Goal: Task Accomplishment & Management: Use online tool/utility

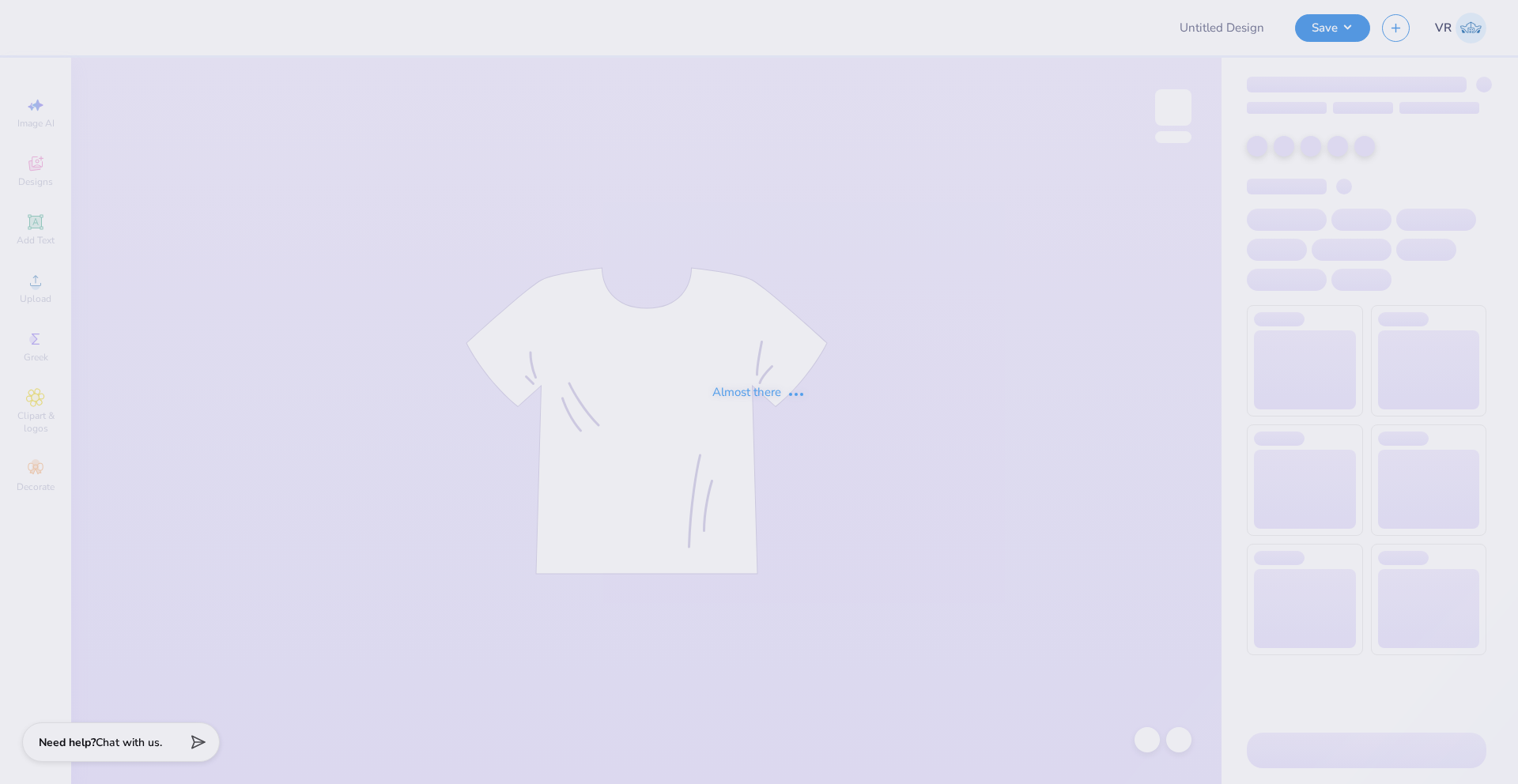
type input "PM Dads Wknd"
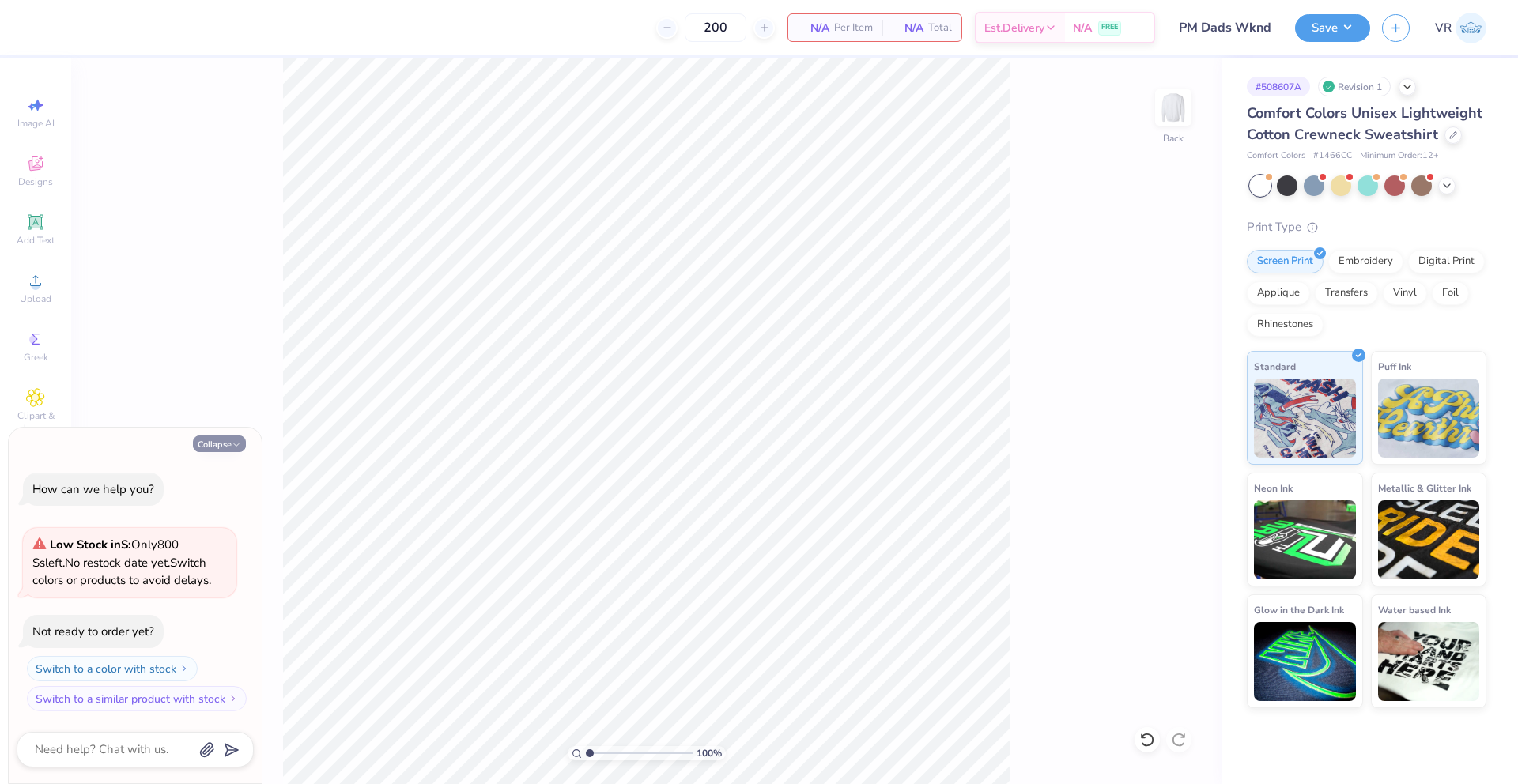
click at [238, 442] on icon "button" at bounding box center [236, 445] width 10 height 10
type textarea "x"
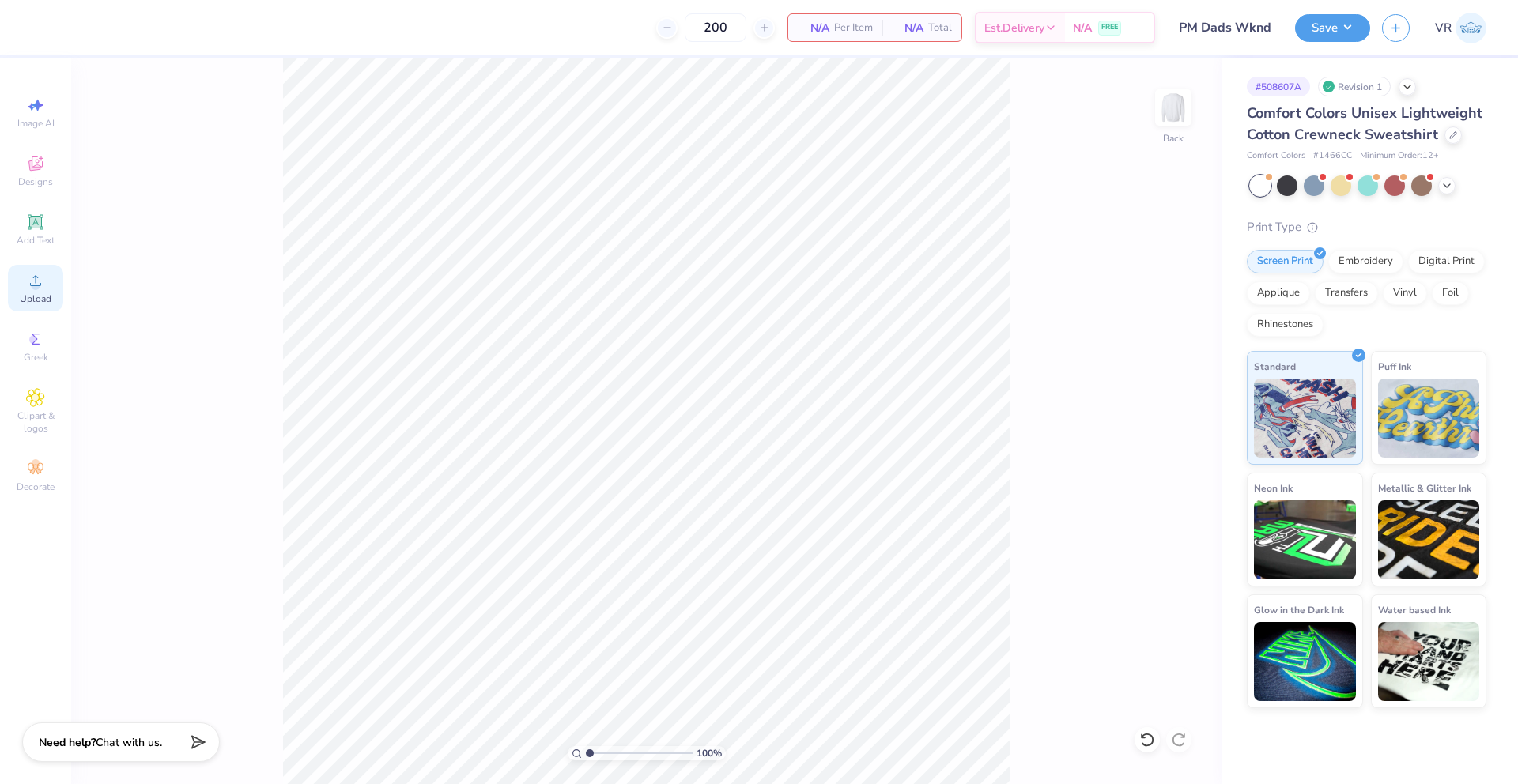
click at [37, 296] on span "Upload" at bounding box center [35, 298] width 31 height 13
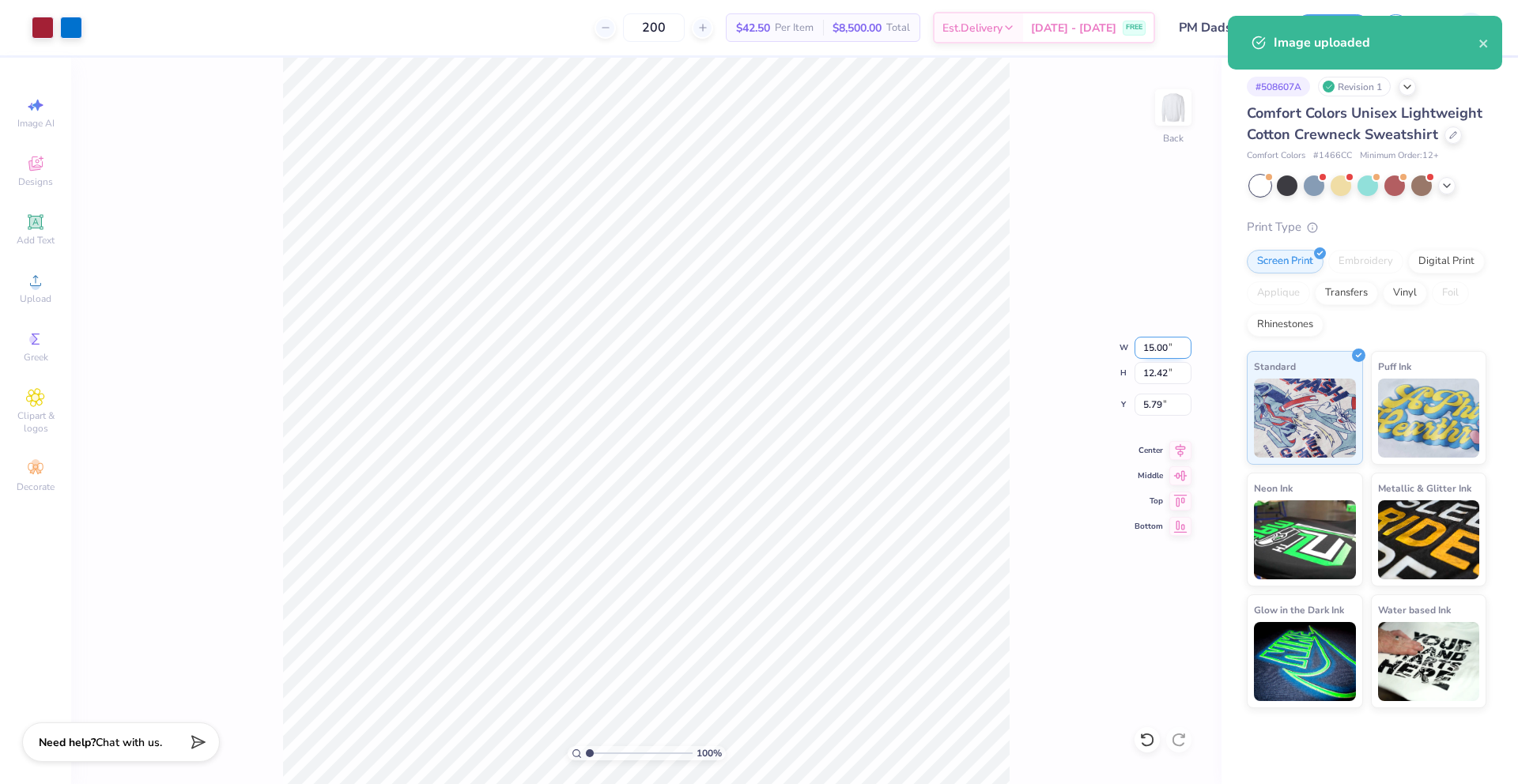
click at [1154, 348] on input "15.00" at bounding box center [1163, 347] width 57 height 23
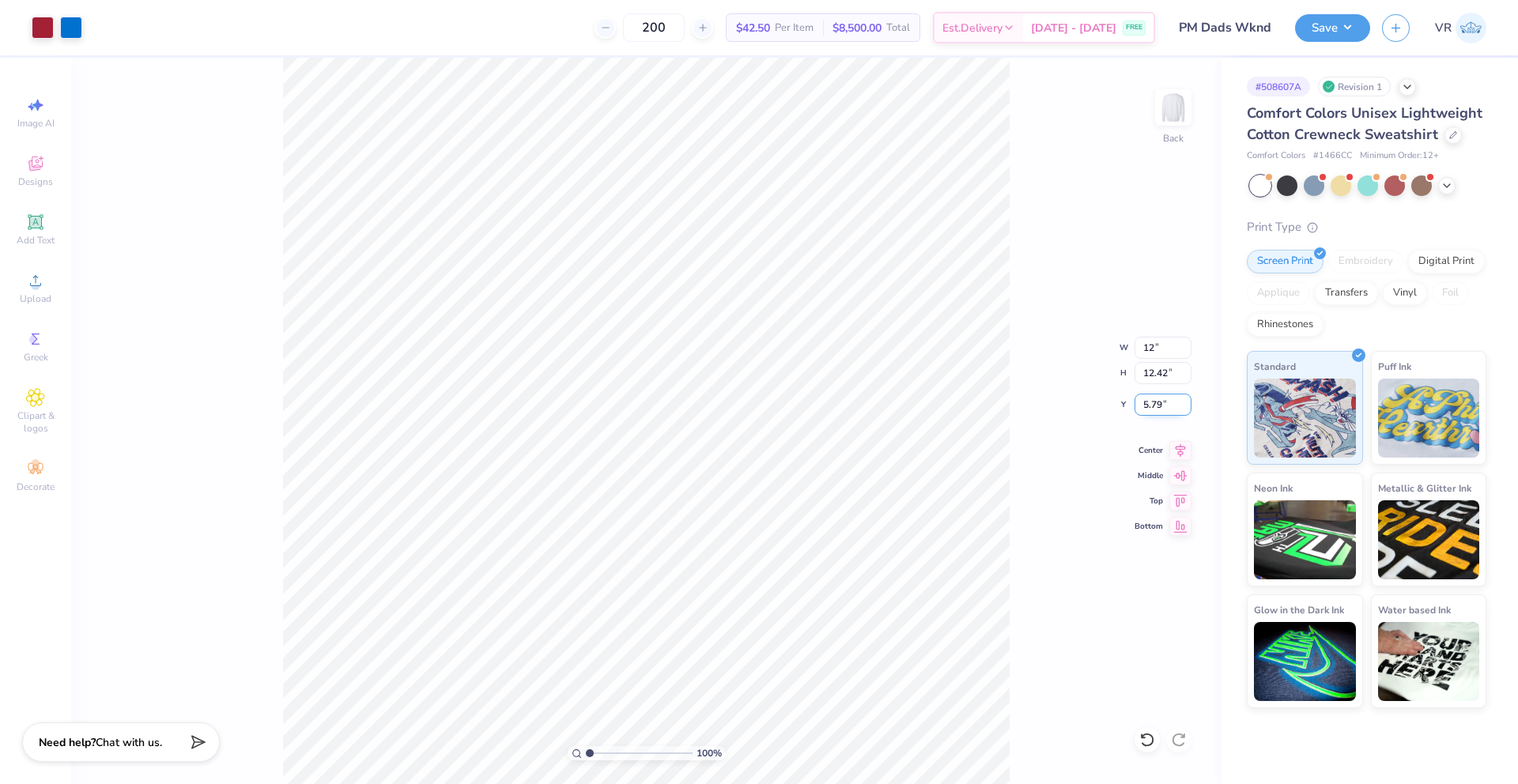
click at [1155, 405] on input "5.79" at bounding box center [1163, 404] width 57 height 23
type input "12.00"
type input "9.94"
click at [1155, 405] on input "7.03" at bounding box center [1163, 404] width 57 height 23
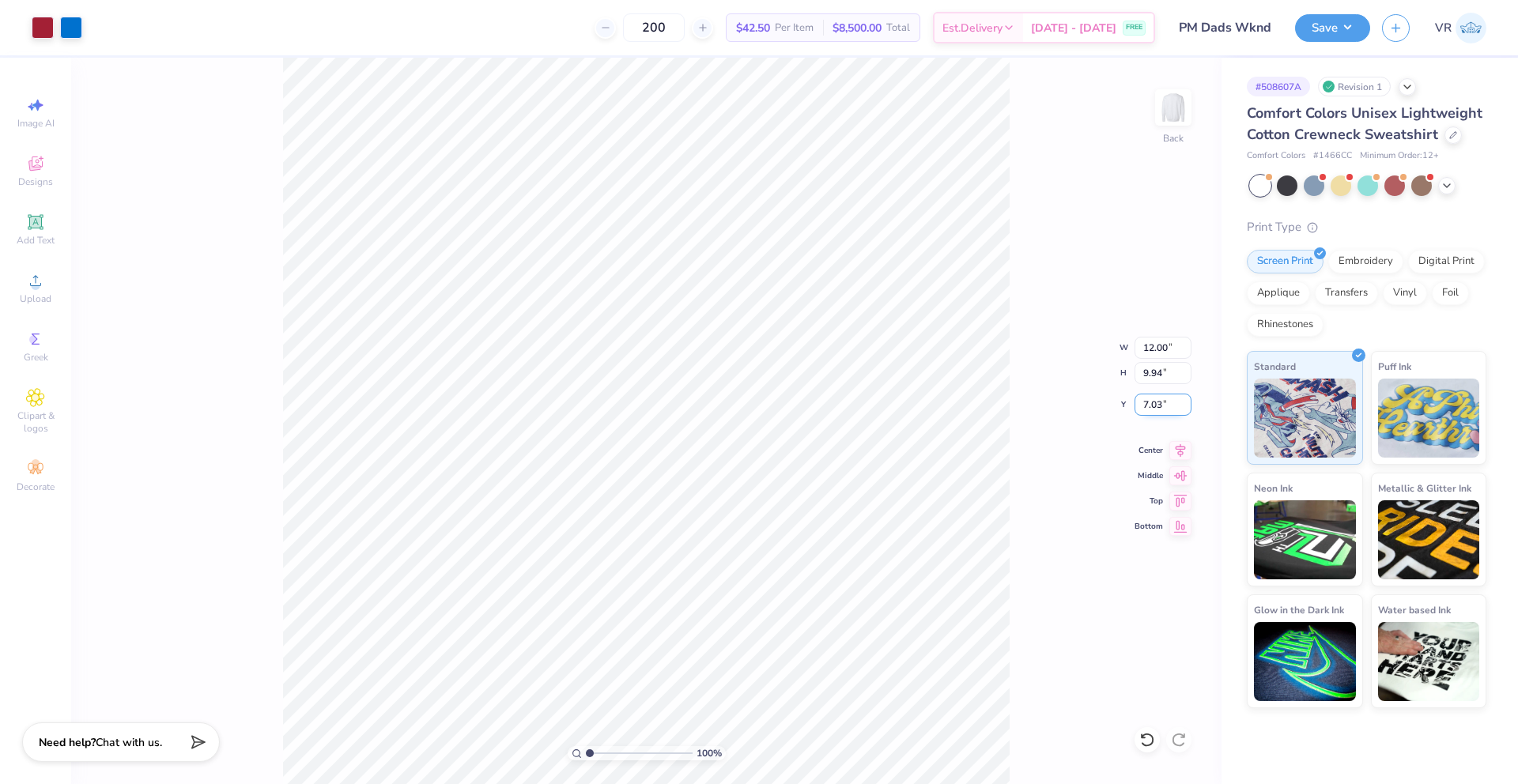
click at [1155, 405] on input "7.03" at bounding box center [1163, 404] width 57 height 23
type input "3.00"
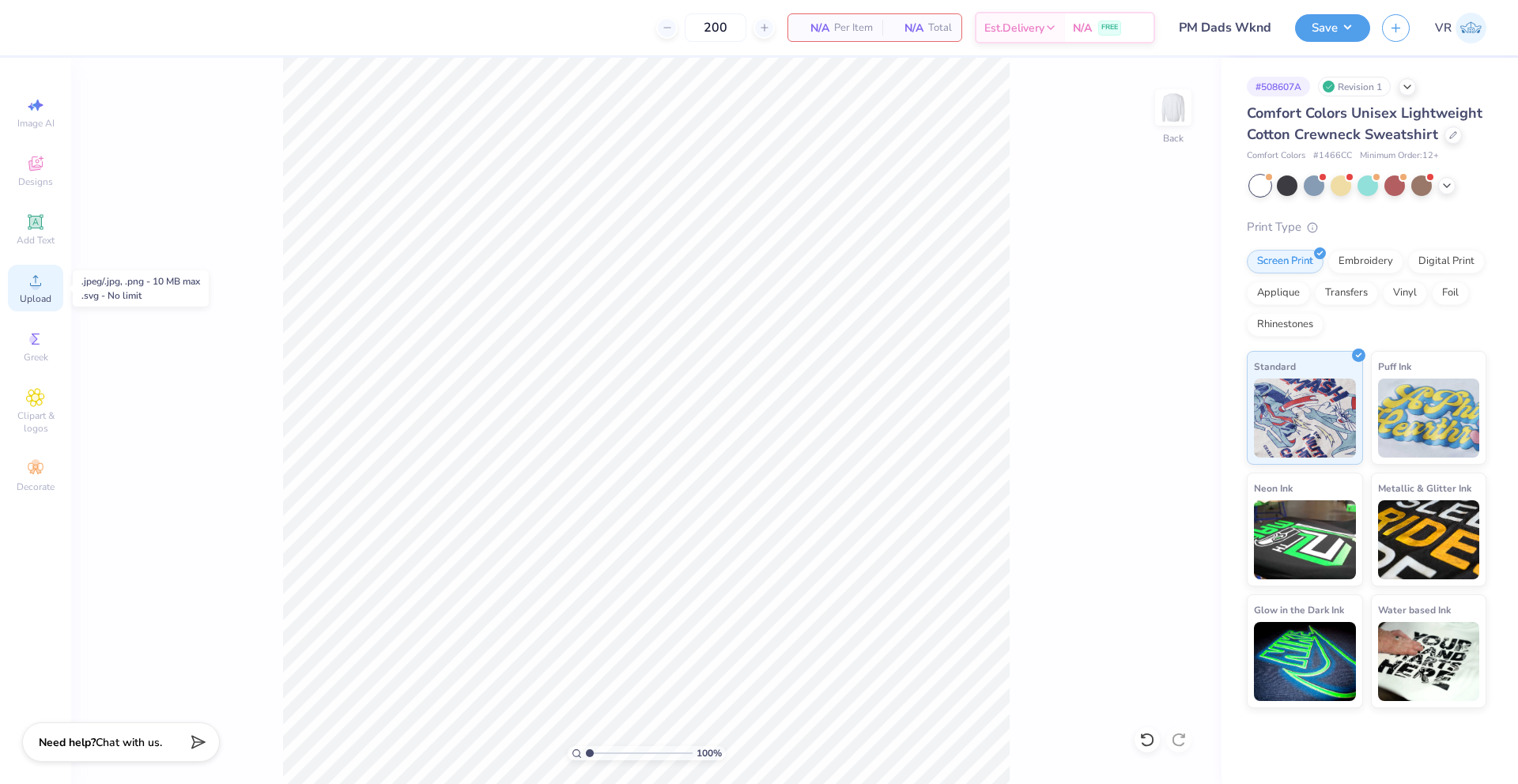
click at [31, 287] on circle at bounding box center [34, 286] width 9 height 9
click at [41, 284] on icon at bounding box center [35, 280] width 19 height 19
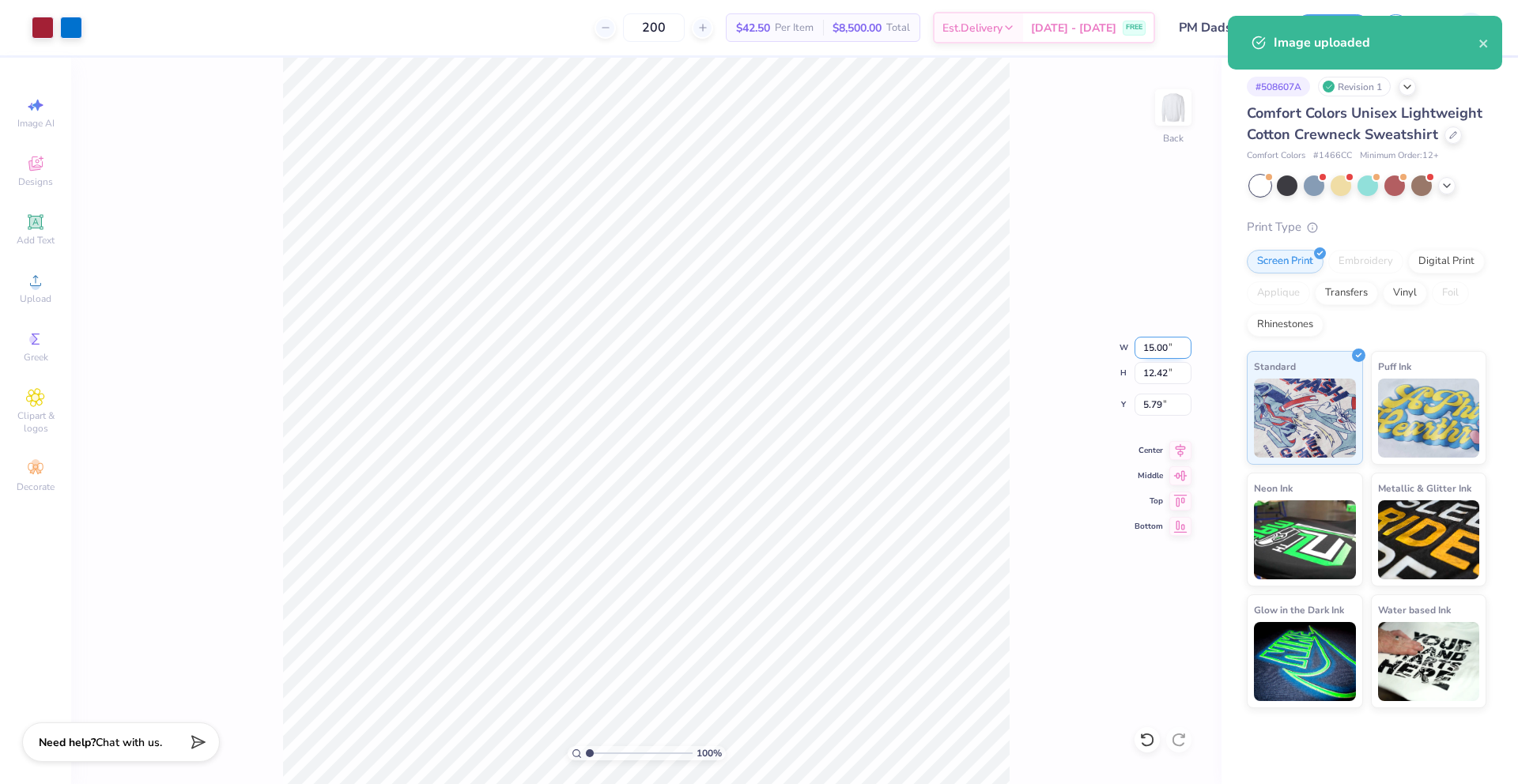
click at [1157, 354] on input "15.00" at bounding box center [1163, 347] width 57 height 23
type input "12.00"
type input "9.94"
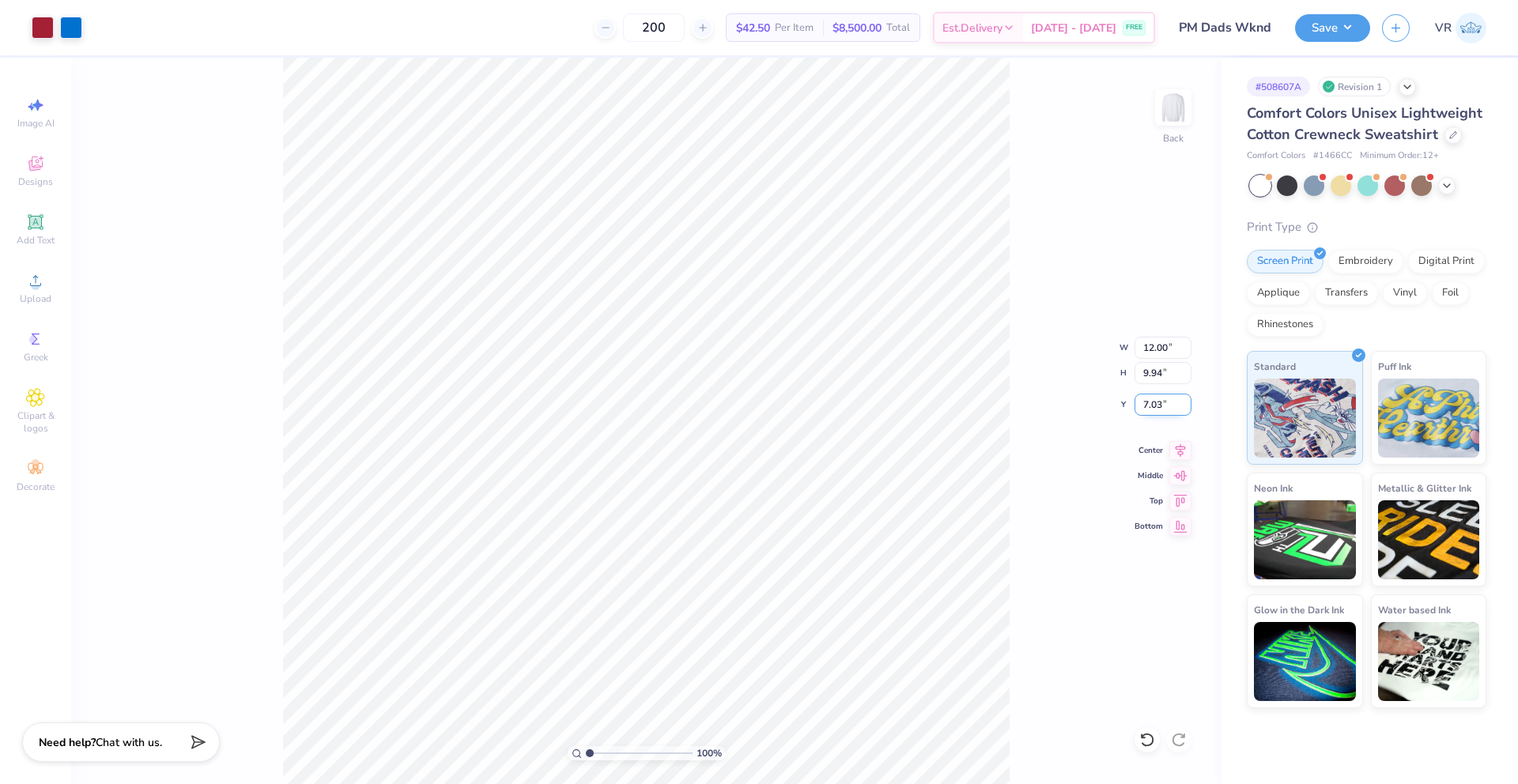
click at [1153, 409] on input "7.03" at bounding box center [1163, 404] width 57 height 23
type input "3.00"
click at [1078, 429] on div "100 % Back W 12.00 12.00 " H 9.94 9.94 " Y 3.00 3.00 " Center Middle Top Bottom" at bounding box center [647, 421] width 1151 height 727
click at [1330, 34] on button "Save" at bounding box center [1333, 26] width 76 height 27
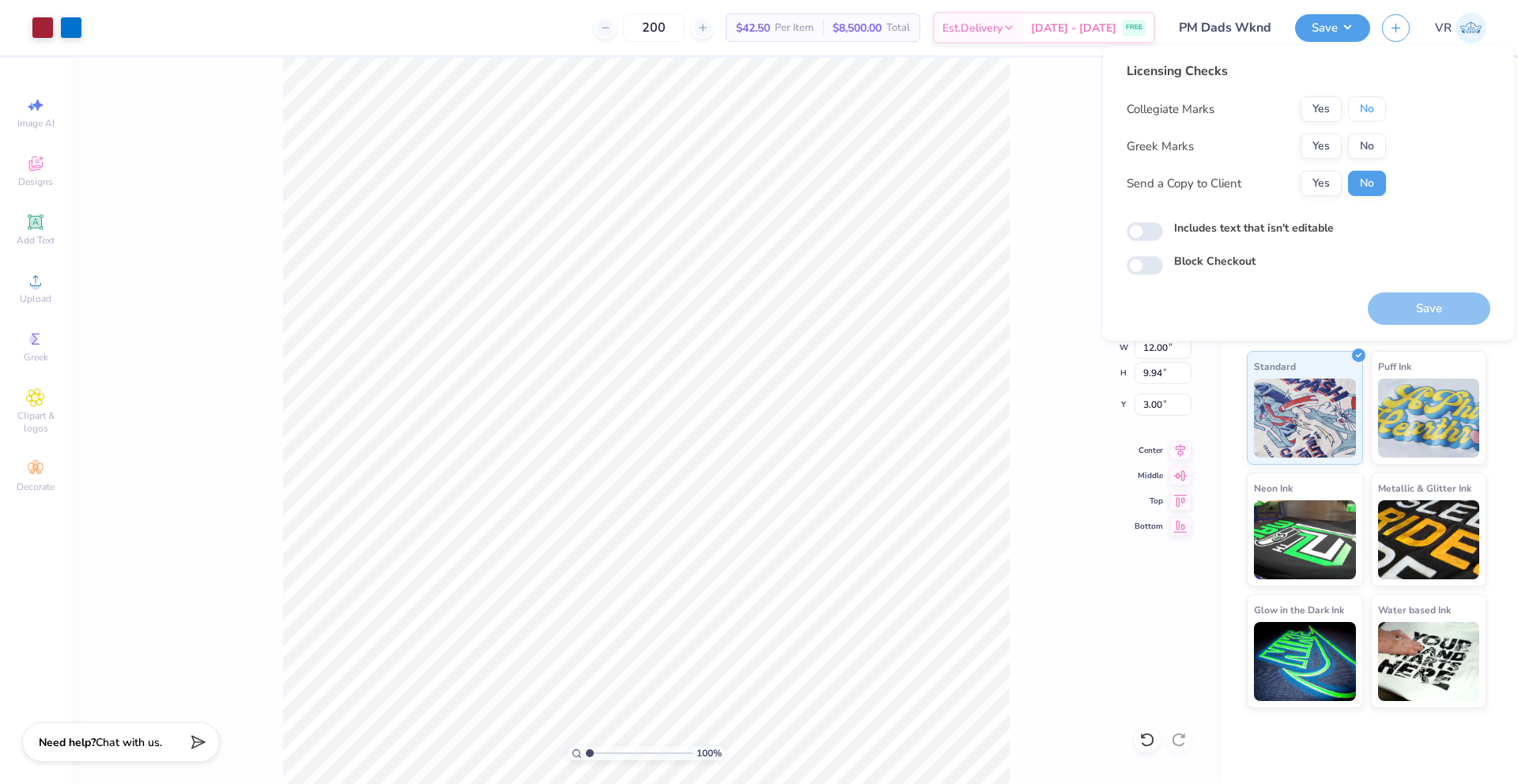
drag, startPoint x: 1371, startPoint y: 107, endPoint x: 1335, endPoint y: 131, distance: 43.3
click at [1371, 107] on button "No" at bounding box center [1367, 109] width 38 height 26
click at [1316, 142] on button "Yes" at bounding box center [1322, 146] width 41 height 26
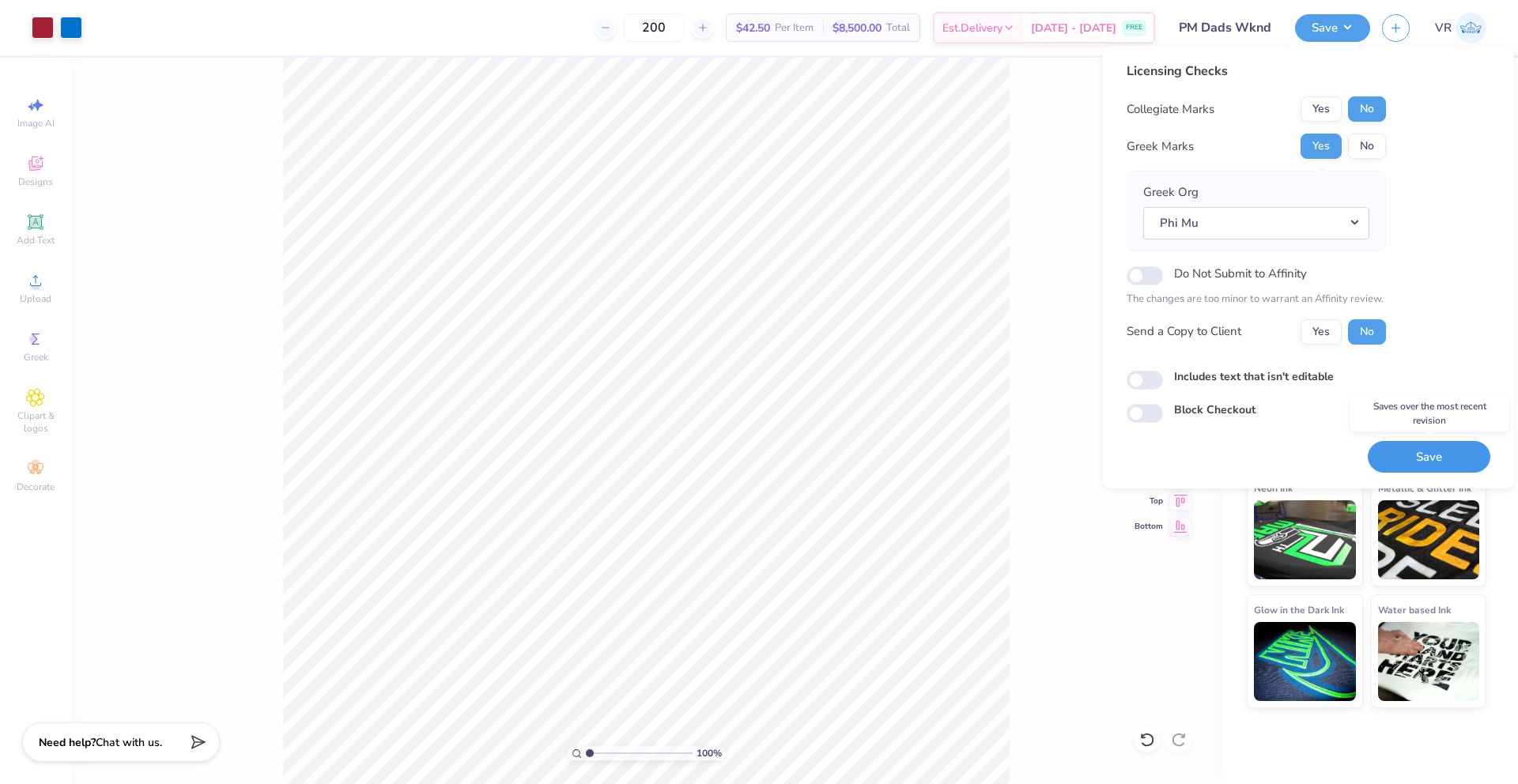
click at [1421, 460] on button "Save" at bounding box center [1429, 457] width 123 height 32
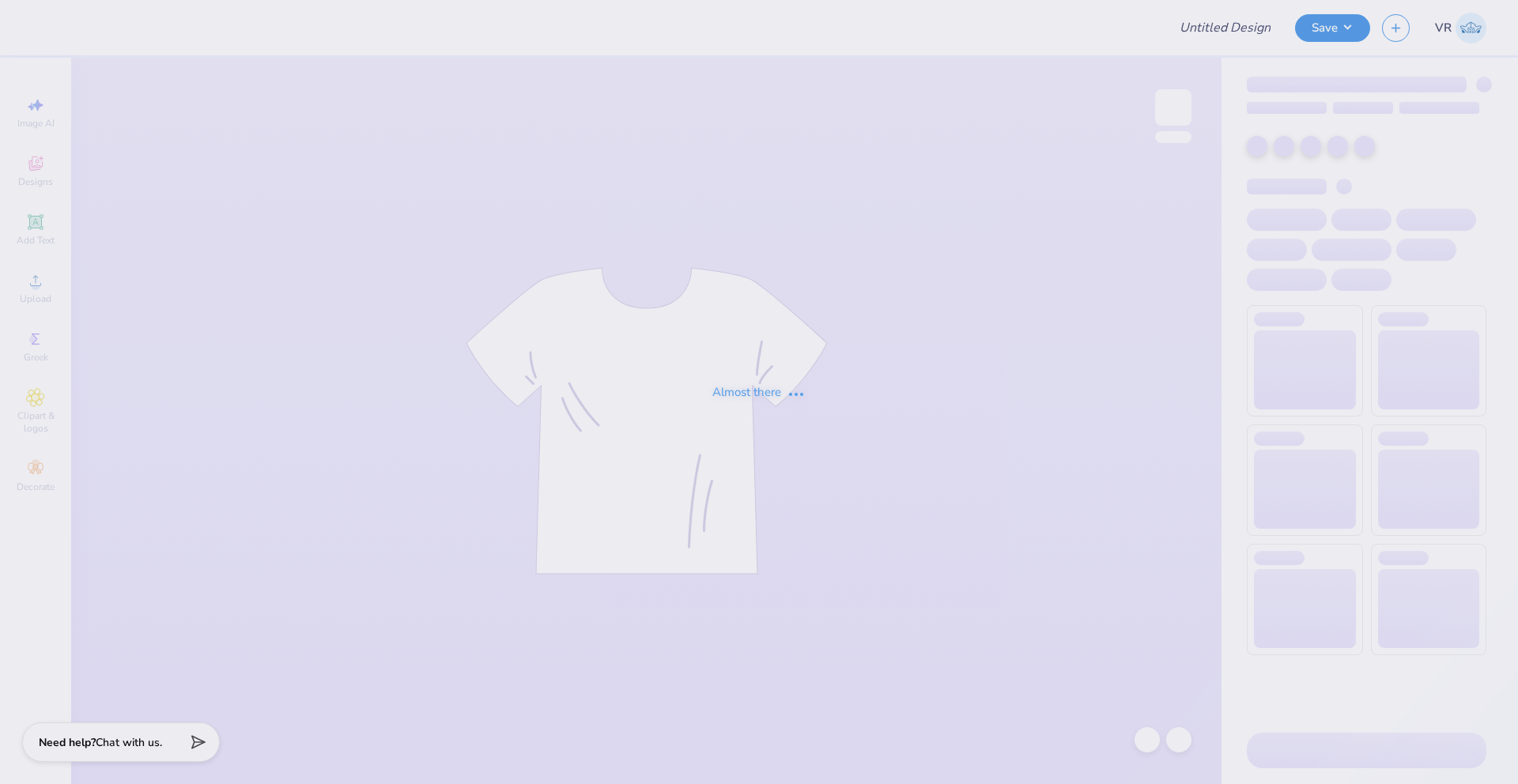
type input "SK Mykonos"
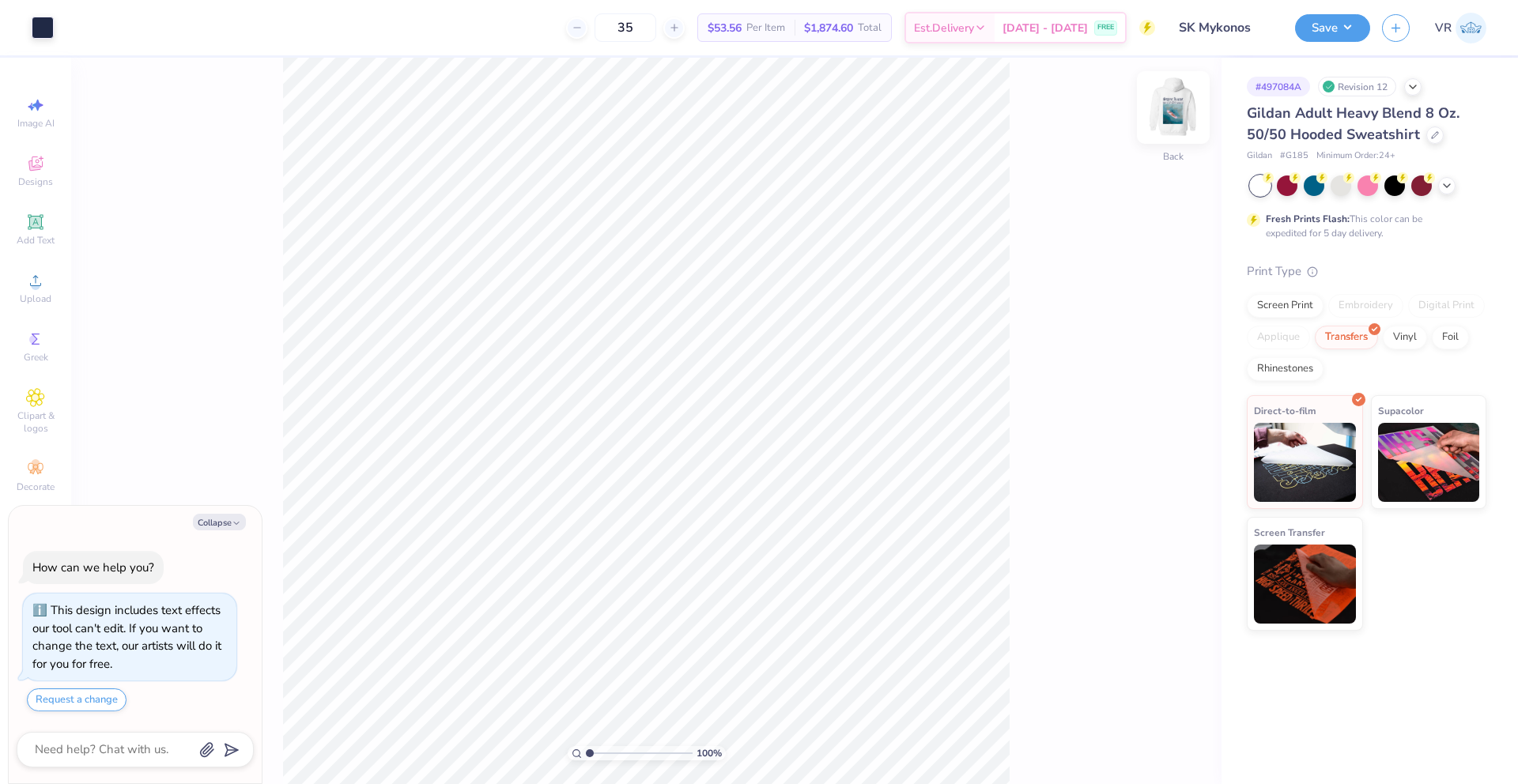
click at [1164, 119] on img at bounding box center [1174, 107] width 63 height 63
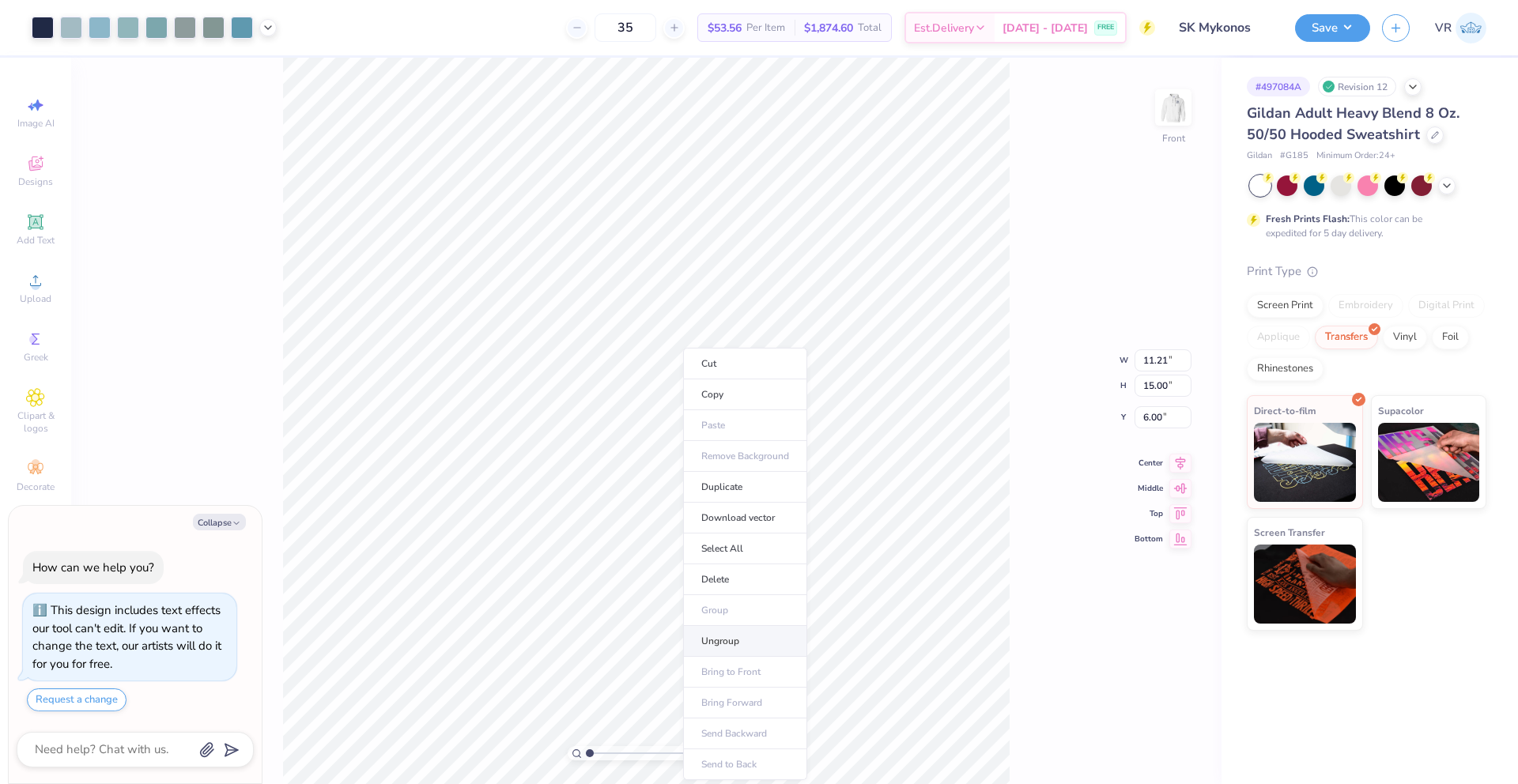
click at [725, 637] on li "Ungroup" at bounding box center [745, 641] width 125 height 30
type textarea "x"
drag, startPoint x: 589, startPoint y: 756, endPoint x: 600, endPoint y: 754, distance: 11.2
type input "1.96"
click at [600, 754] on input "range" at bounding box center [639, 754] width 107 height 15
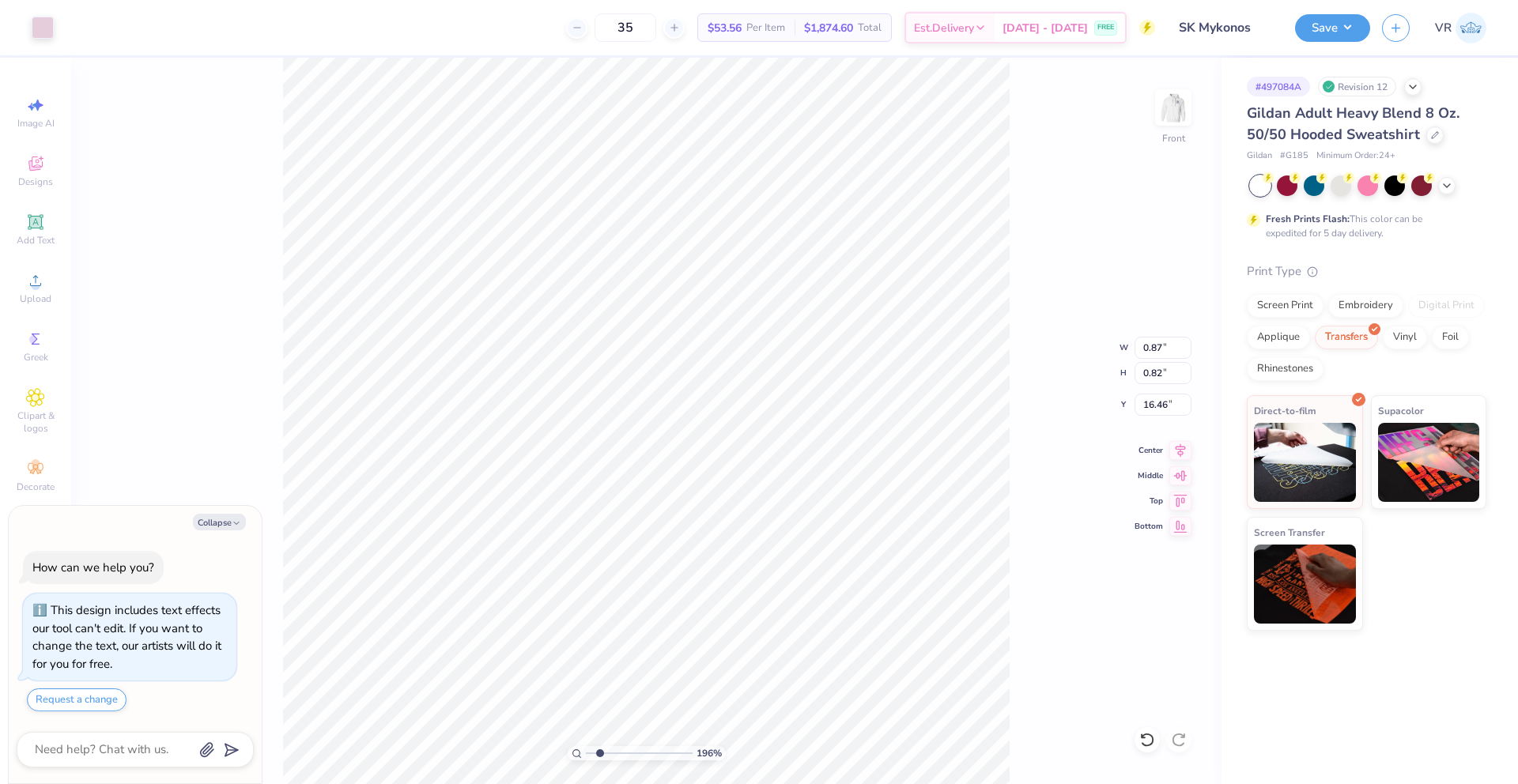
type textarea "x"
type input "15.59"
click at [265, 33] on div at bounding box center [268, 26] width 18 height 18
type textarea "x"
click at [720, 605] on li "Group" at bounding box center [732, 610] width 125 height 30
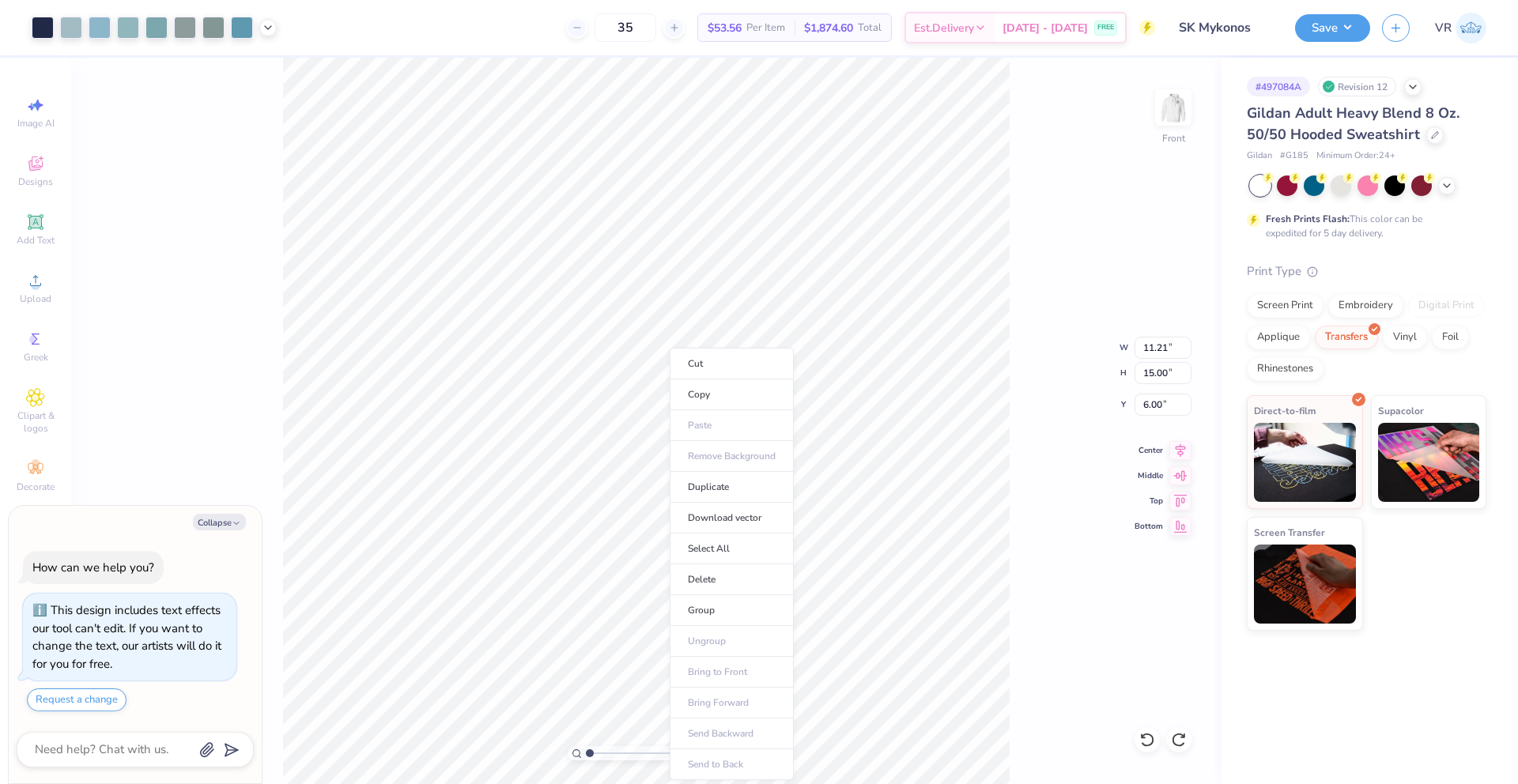
click at [586, 754] on input "range" at bounding box center [639, 754] width 107 height 15
click at [594, 753] on input "range" at bounding box center [639, 754] width 107 height 15
type input "1"
click at [586, 750] on input "range" at bounding box center [639, 754] width 107 height 15
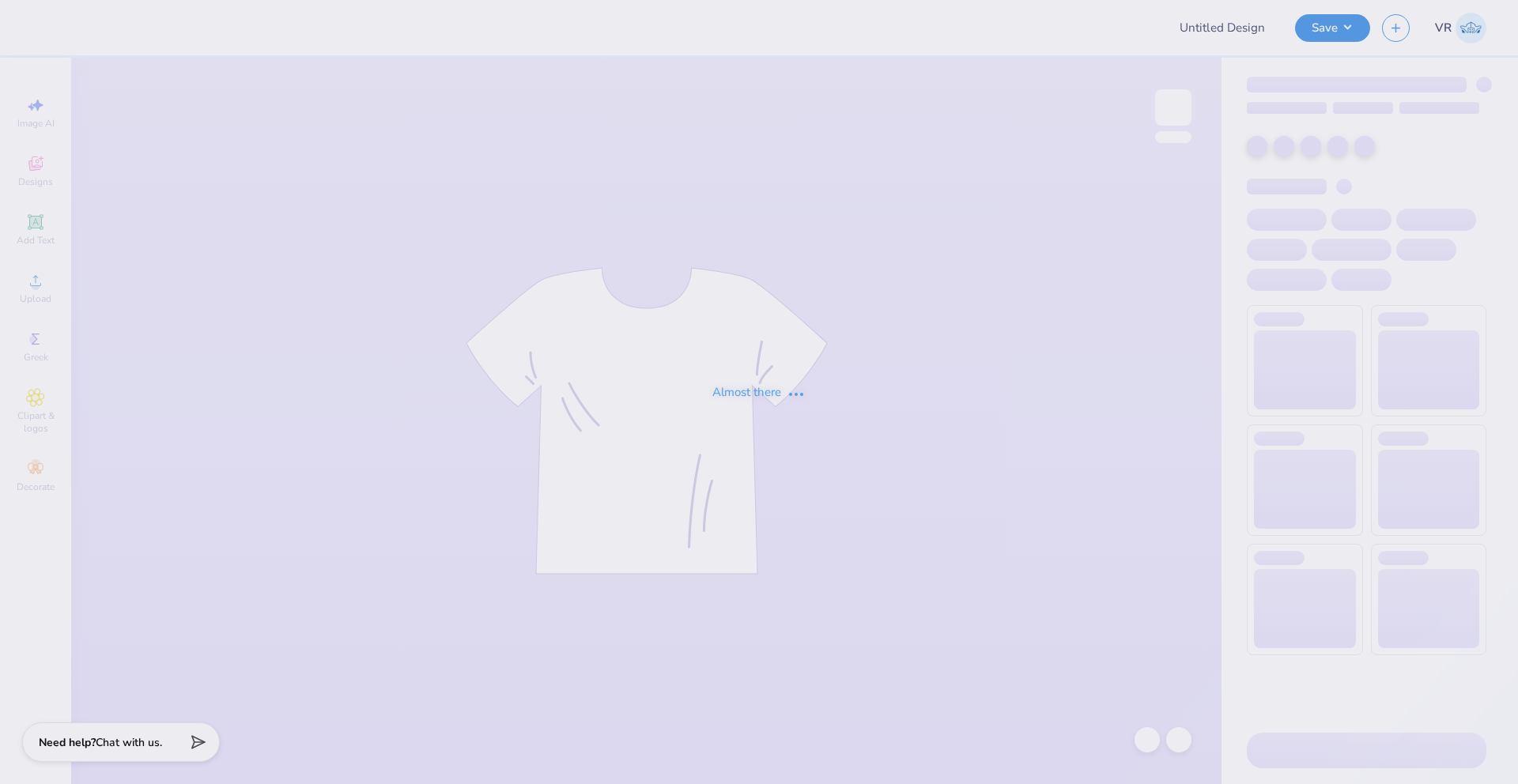
type input "SK Mykonos"
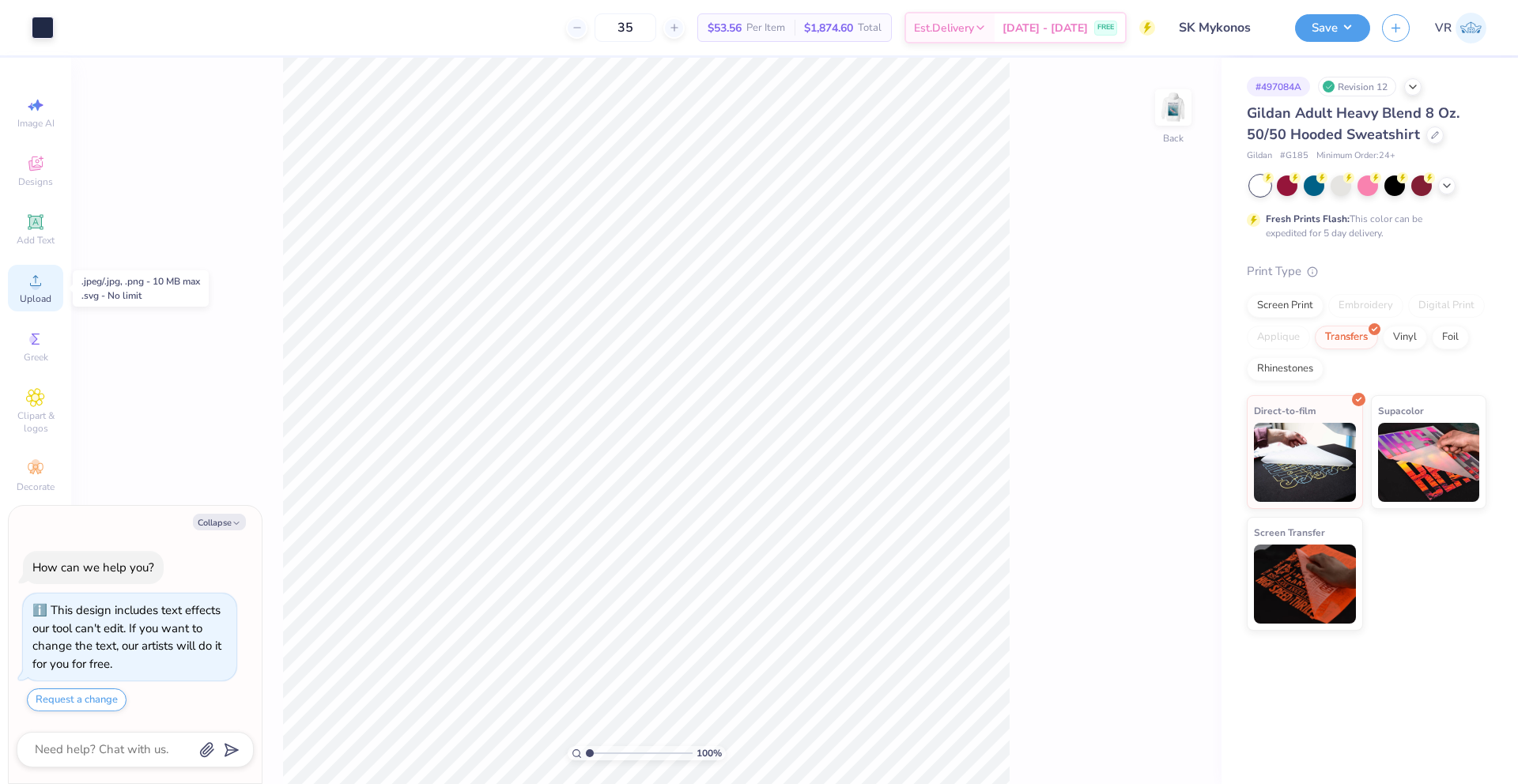
click at [51, 292] on span "Upload" at bounding box center [35, 298] width 31 height 13
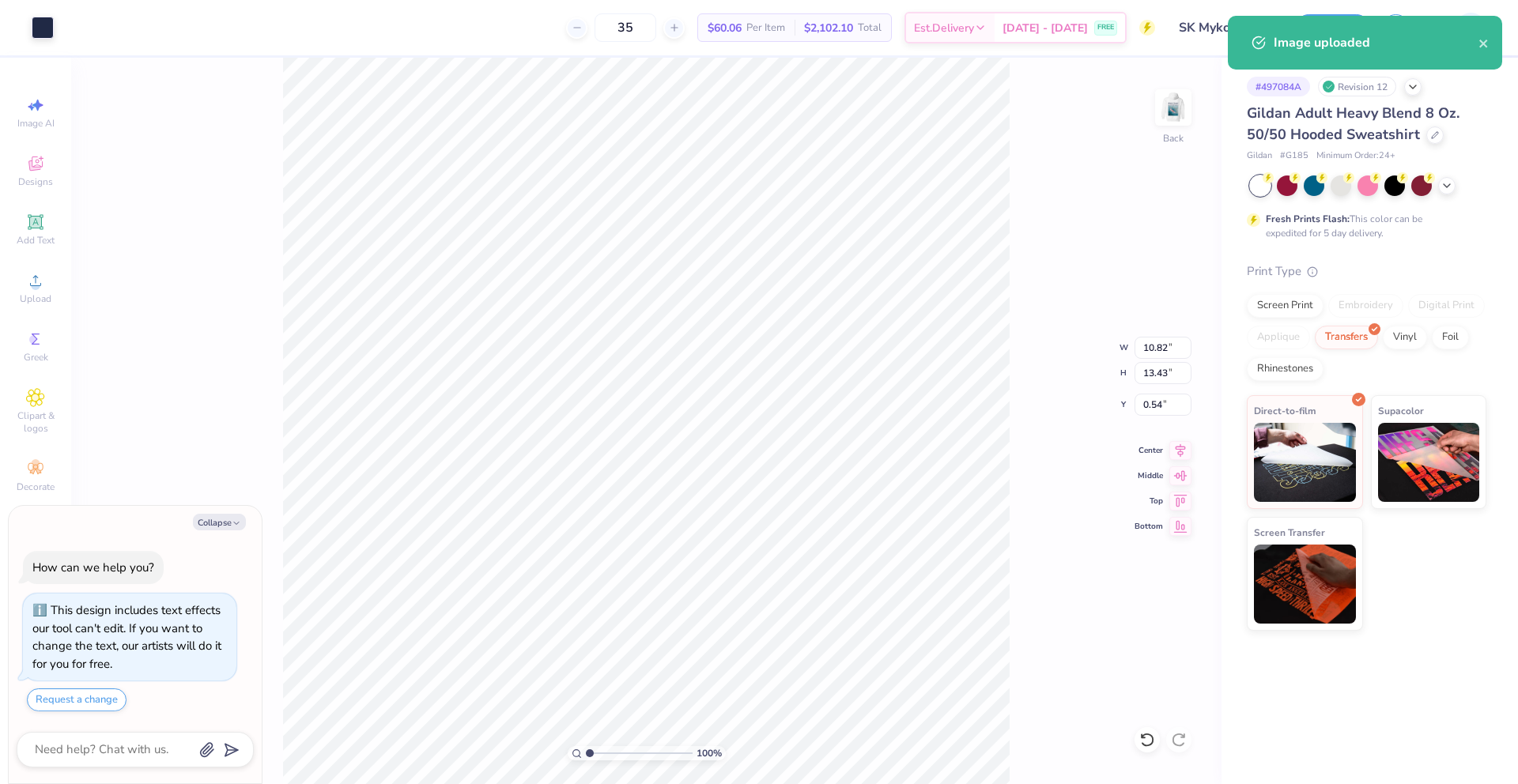
type textarea "x"
type input "3.50"
type input "3.17"
type input "2.09"
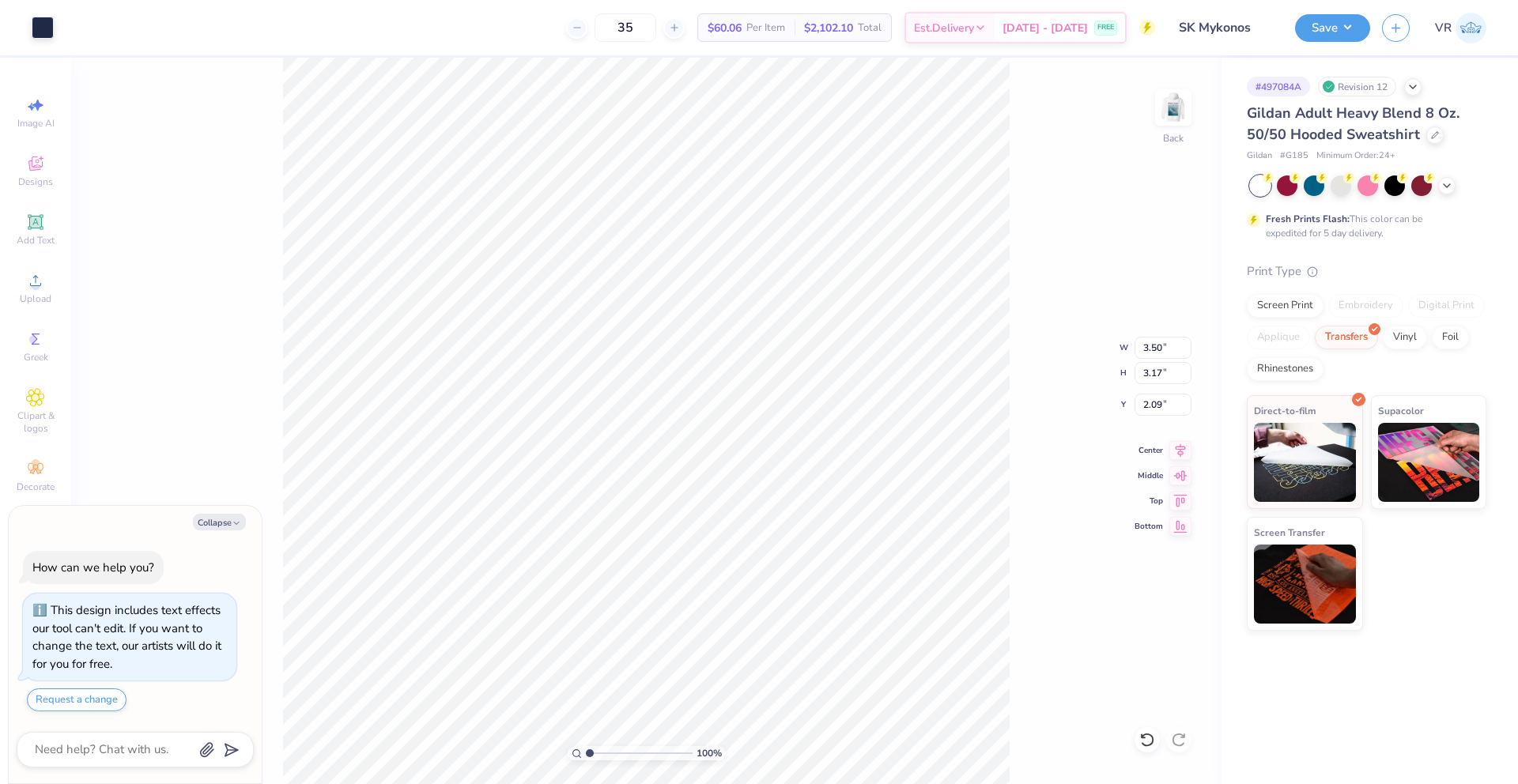
type textarea "x"
type input "10.82"
type input "13.43"
type input "0.54"
type textarea "x"
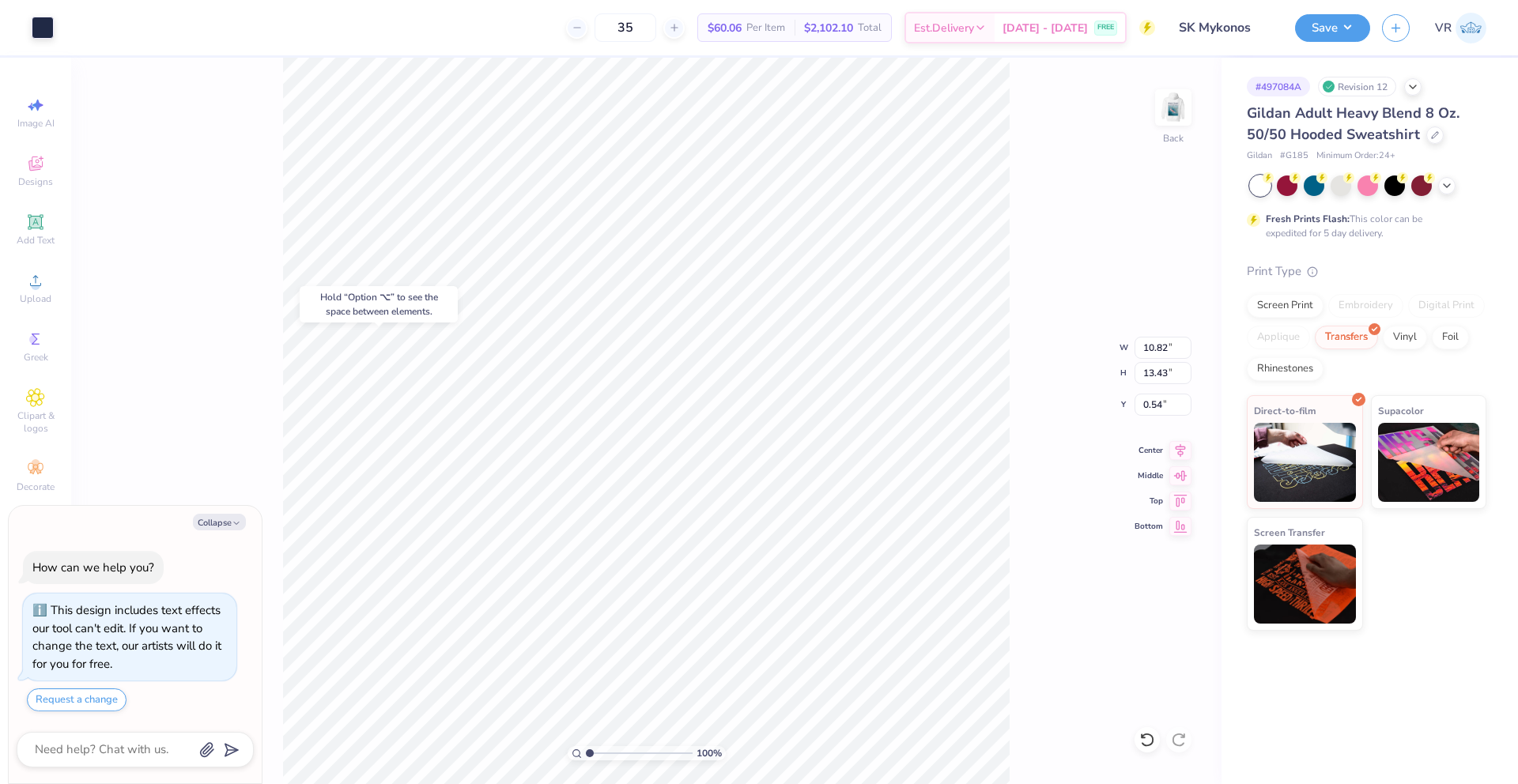
type input "3.50"
type input "3.17"
type input "2.09"
type textarea "x"
click at [1150, 341] on input "10.82" at bounding box center [1163, 347] width 57 height 23
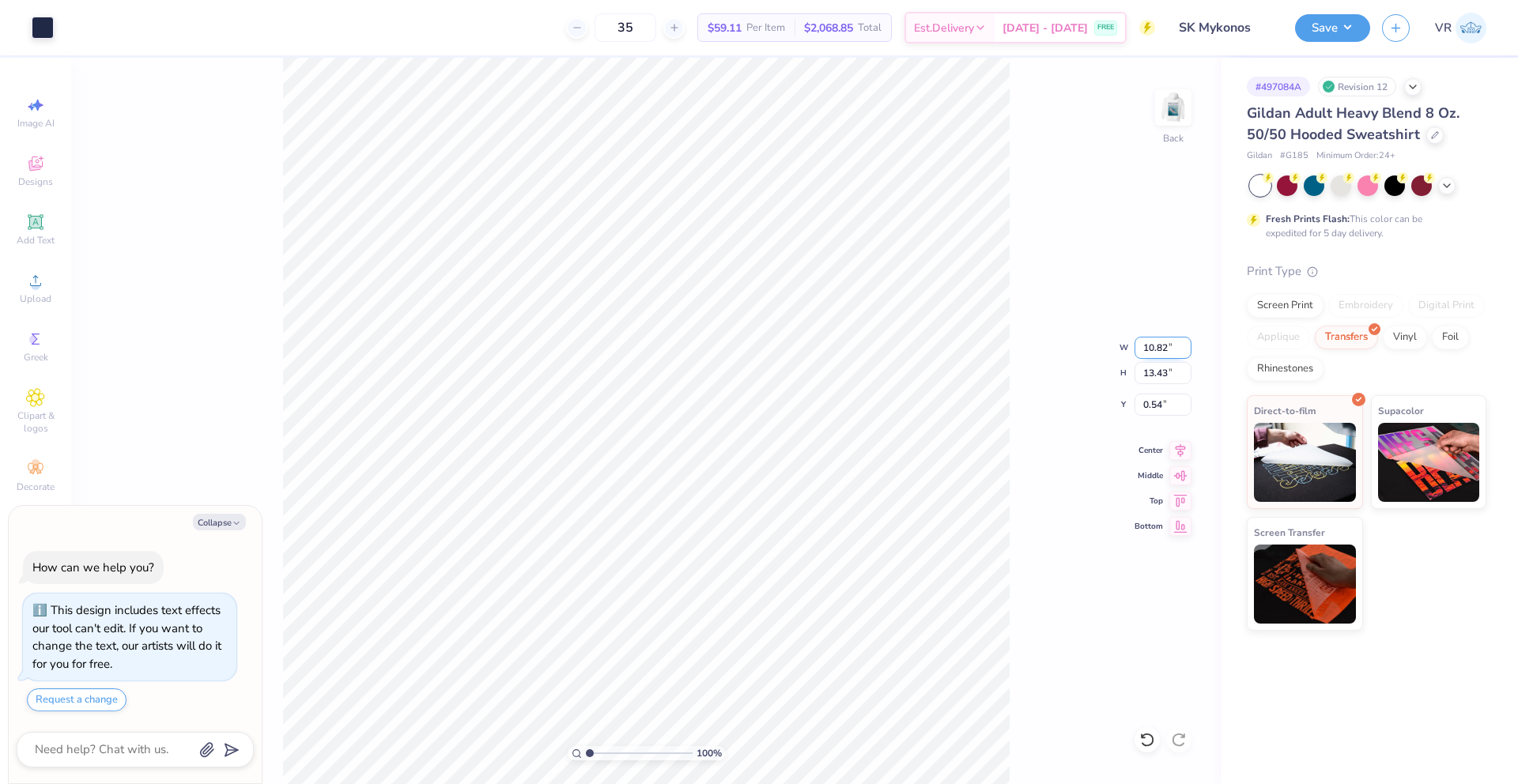
click at [1150, 341] on input "10.82" at bounding box center [1163, 347] width 57 height 23
type input "3.5"
type textarea "x"
type input "3.50"
type input "4.34"
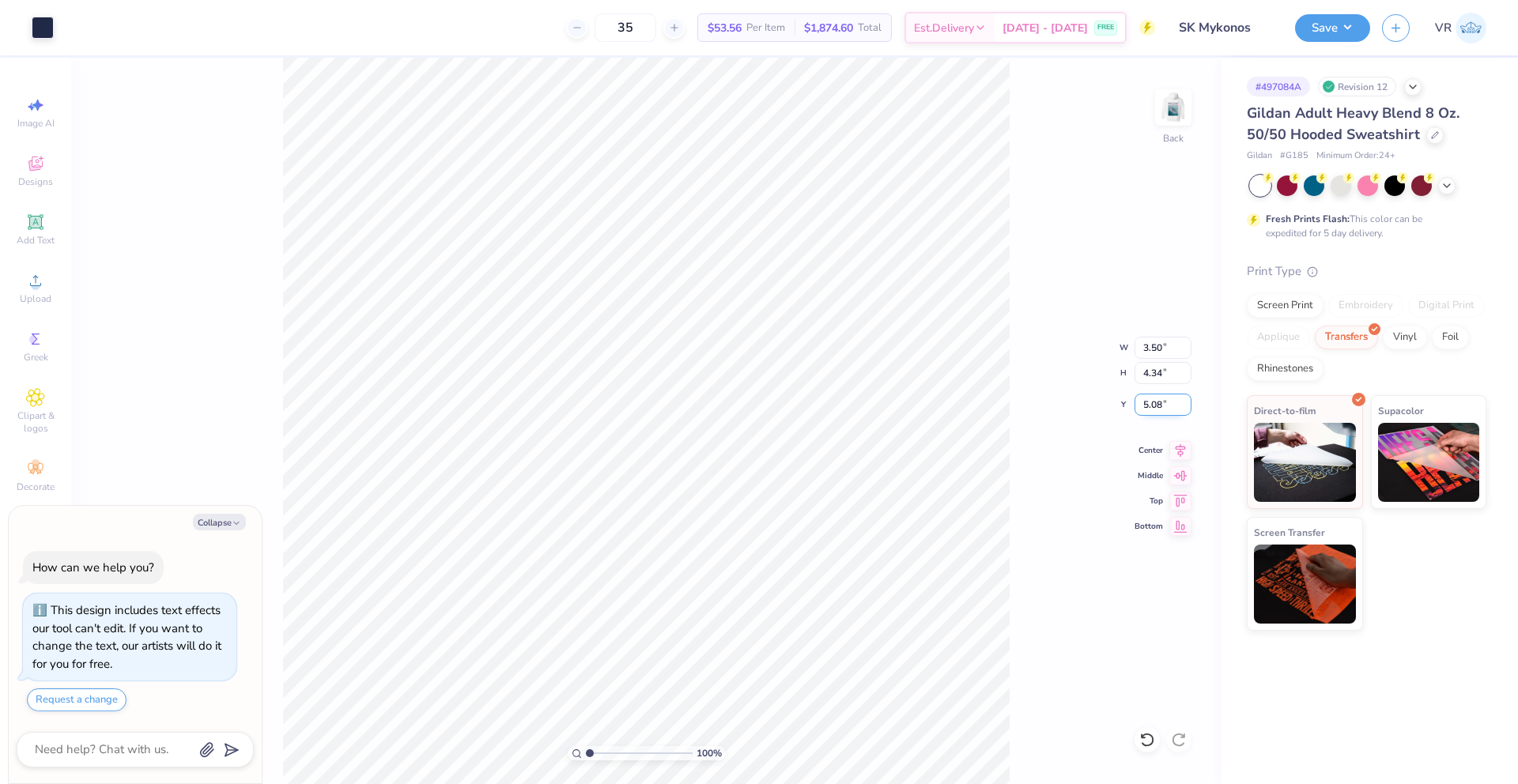
click at [1159, 397] on input "5.08" at bounding box center [1163, 404] width 57 height 23
type input "3.00"
type textarea "x"
click at [1148, 403] on input "2.91" at bounding box center [1163, 404] width 57 height 23
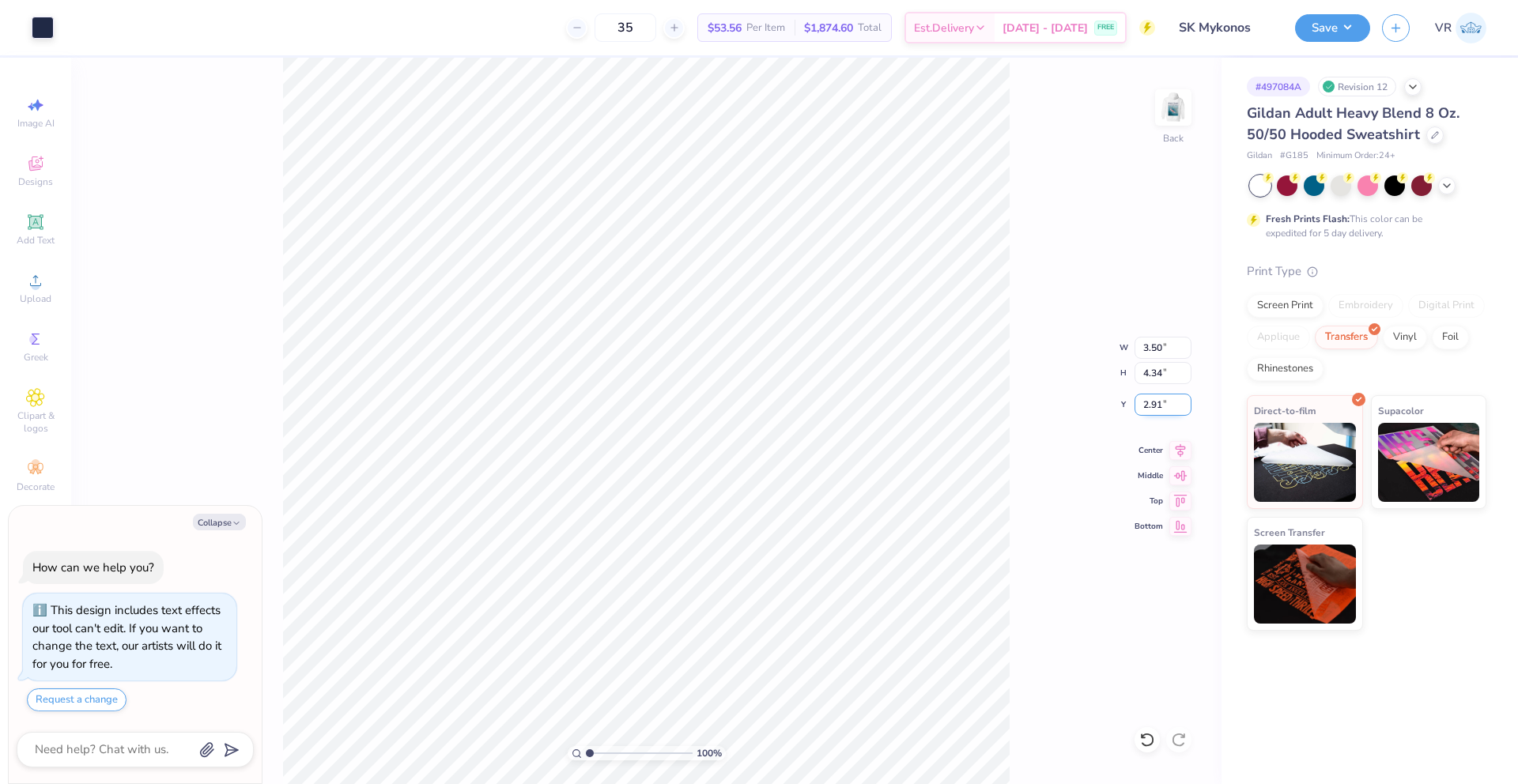
click at [1148, 403] on input "2.91" at bounding box center [1163, 404] width 57 height 23
type input "3"
type textarea "x"
type input "3.00"
type textarea "x"
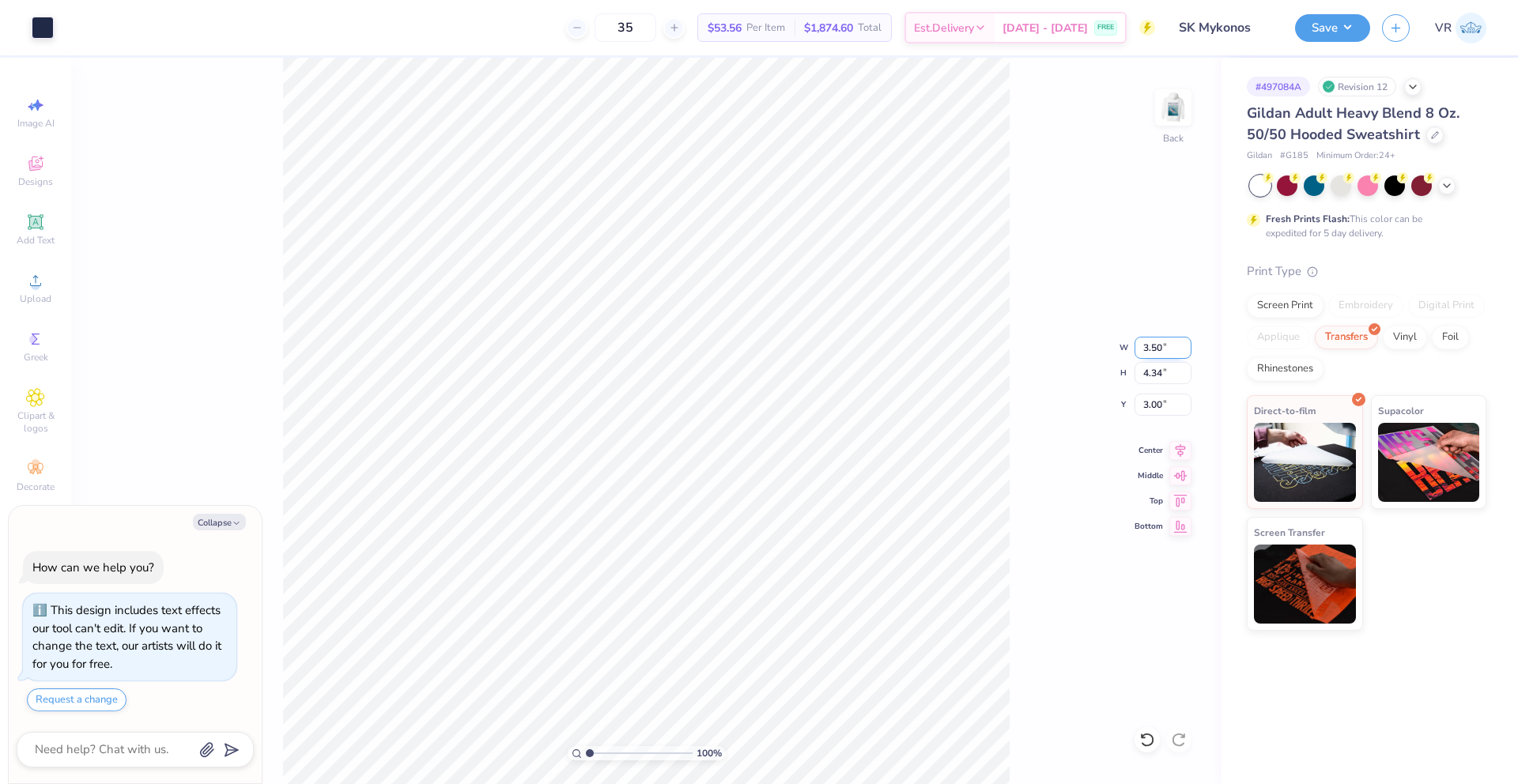
click at [1151, 348] on input "3.50" at bounding box center [1163, 347] width 57 height 23
type input "3"
type textarea "x"
type input "3.00"
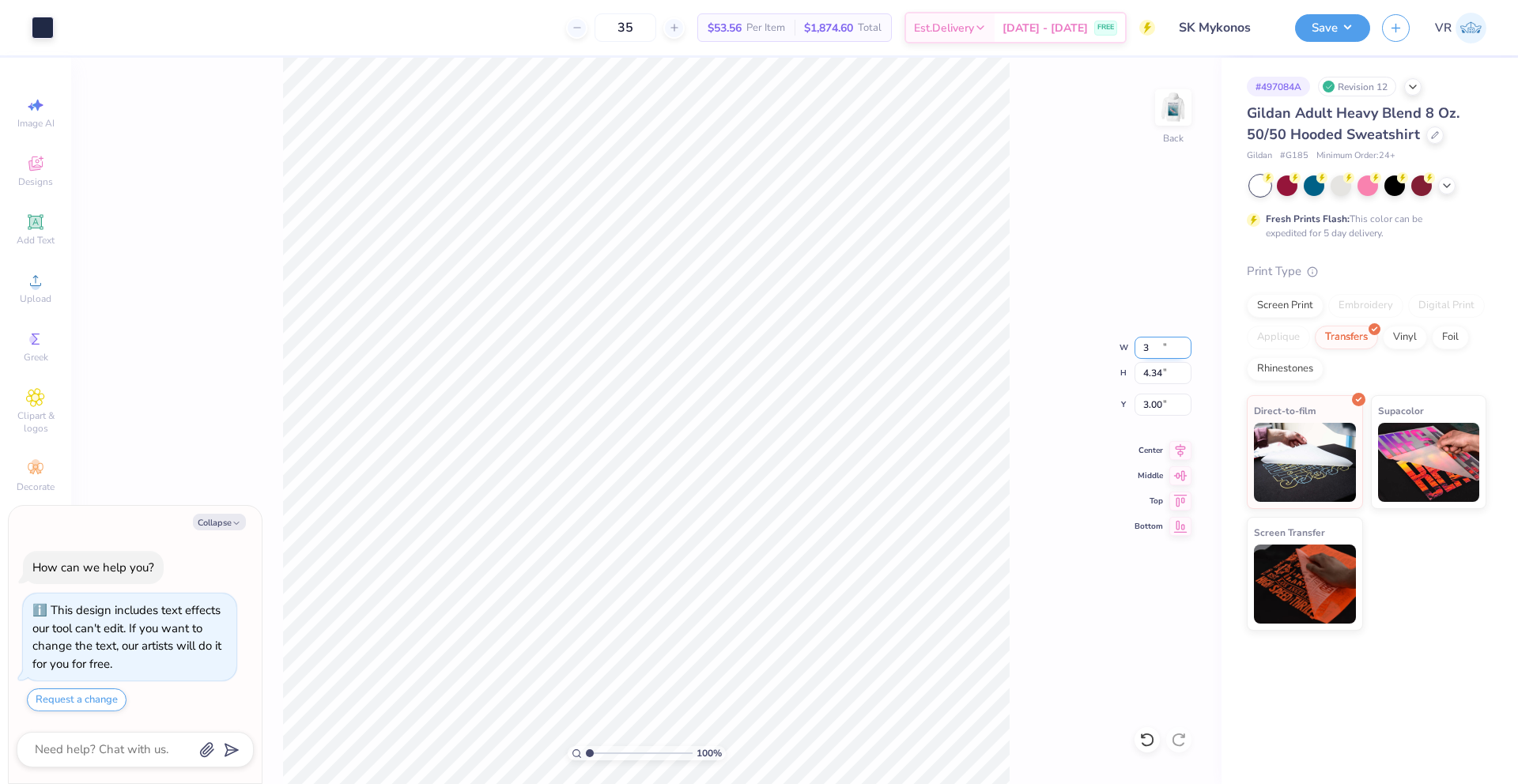
type input "3.72"
click at [1147, 402] on input "3.31" at bounding box center [1163, 404] width 57 height 23
type input "3"
type textarea "x"
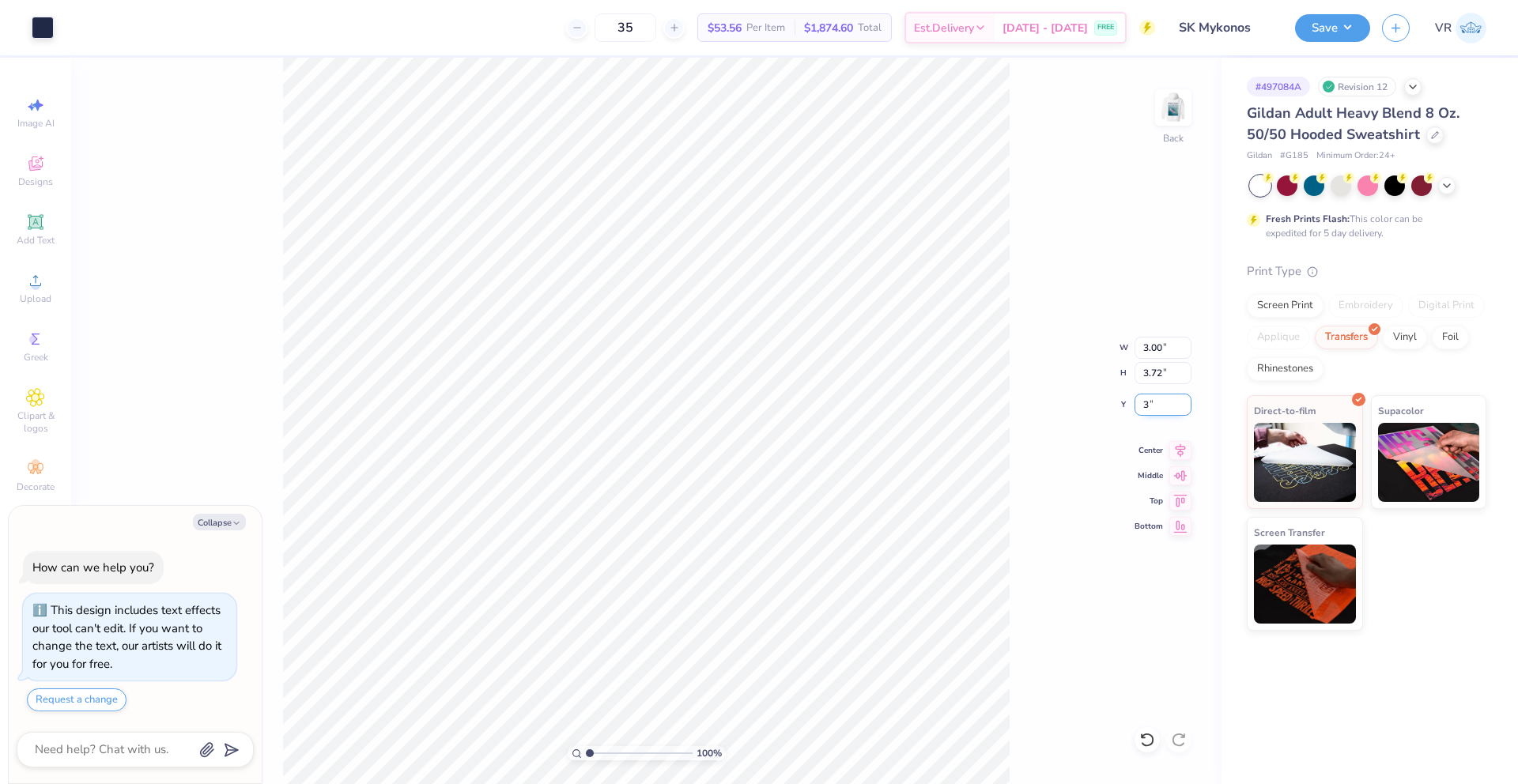
type input "3.00"
click at [214, 525] on button "Collapse" at bounding box center [220, 522] width 53 height 17
type textarea "x"
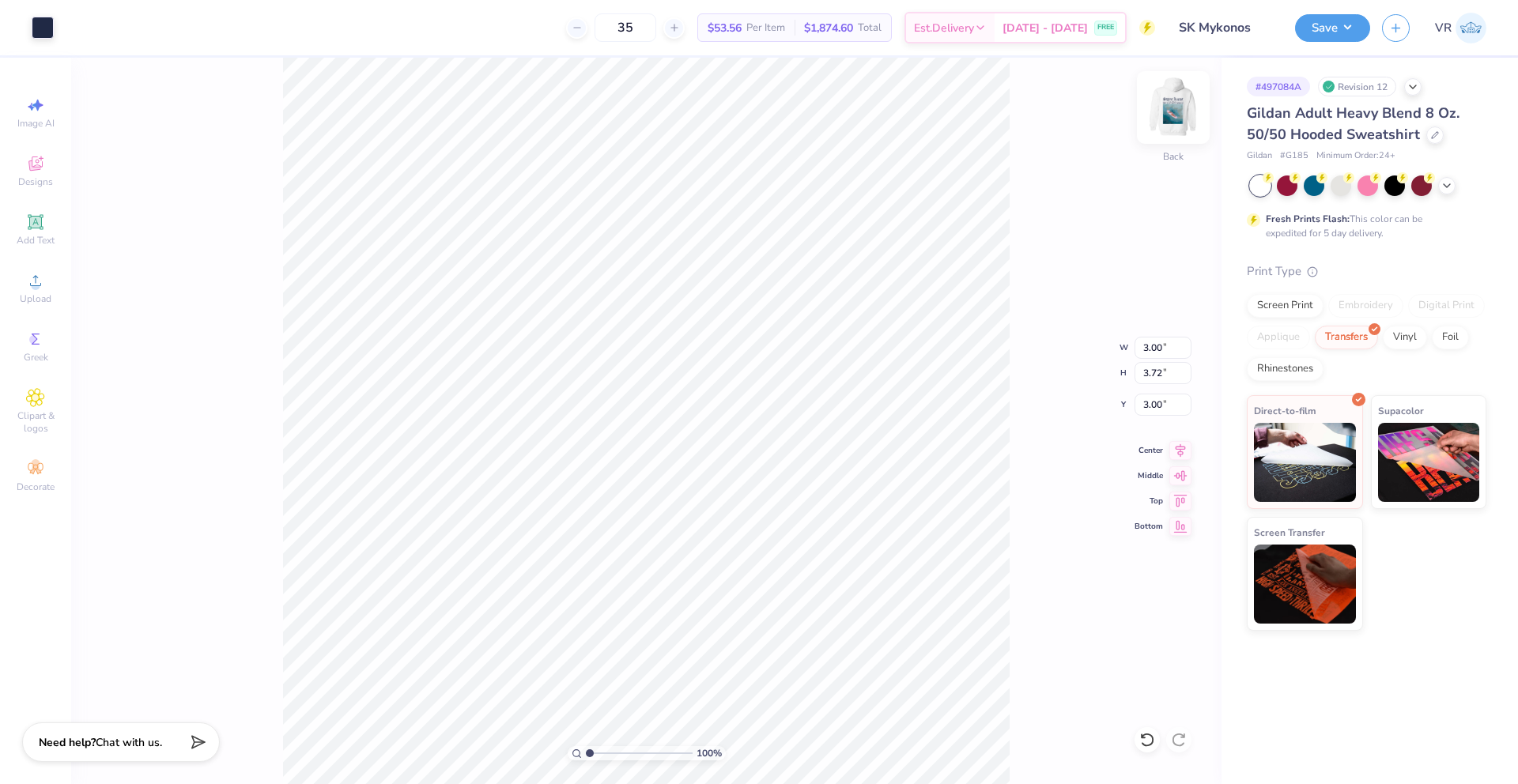
click at [1179, 118] on img at bounding box center [1174, 107] width 63 height 63
click at [26, 340] on icon at bounding box center [35, 339] width 19 height 19
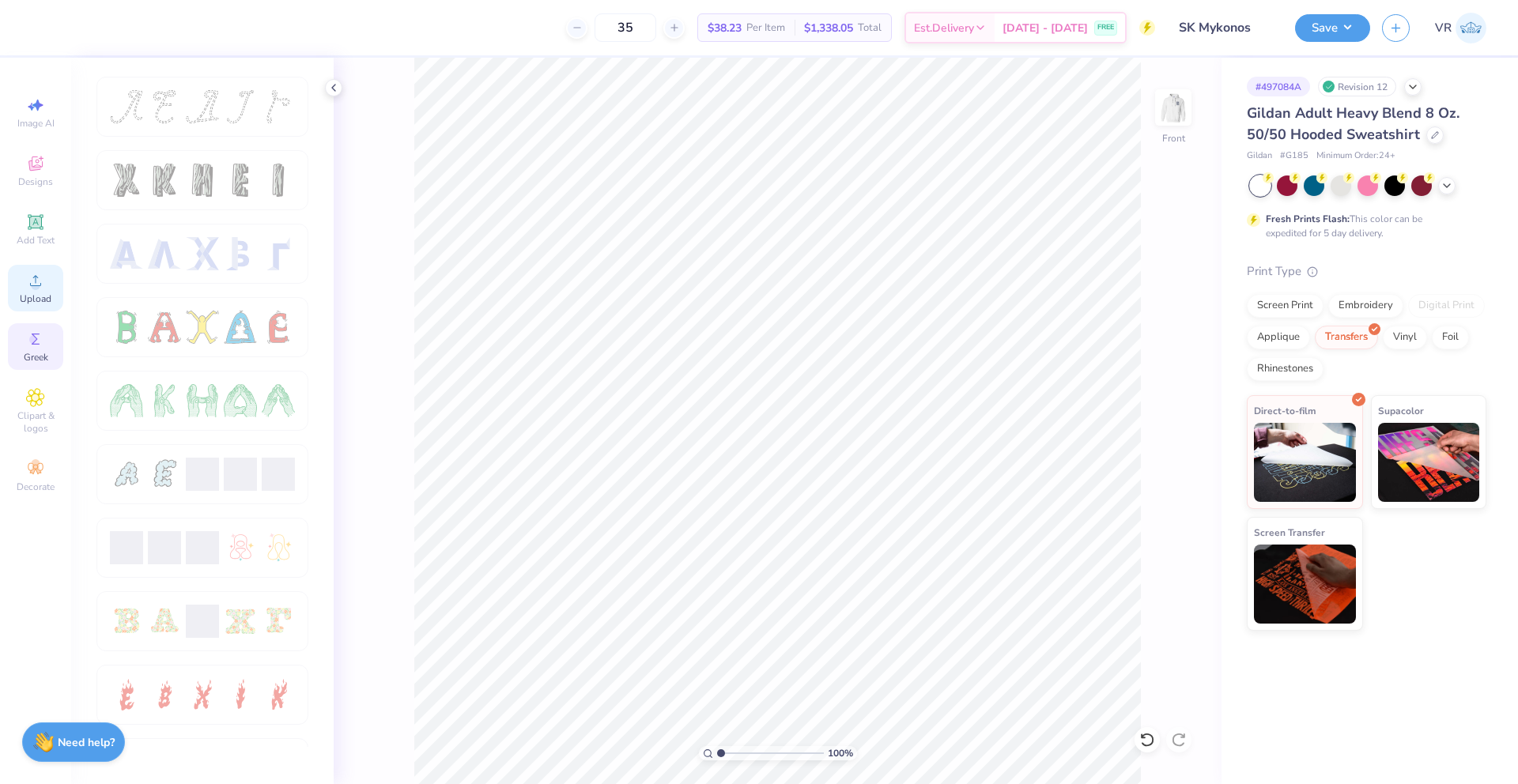
click at [33, 292] on span "Upload" at bounding box center [35, 298] width 31 height 13
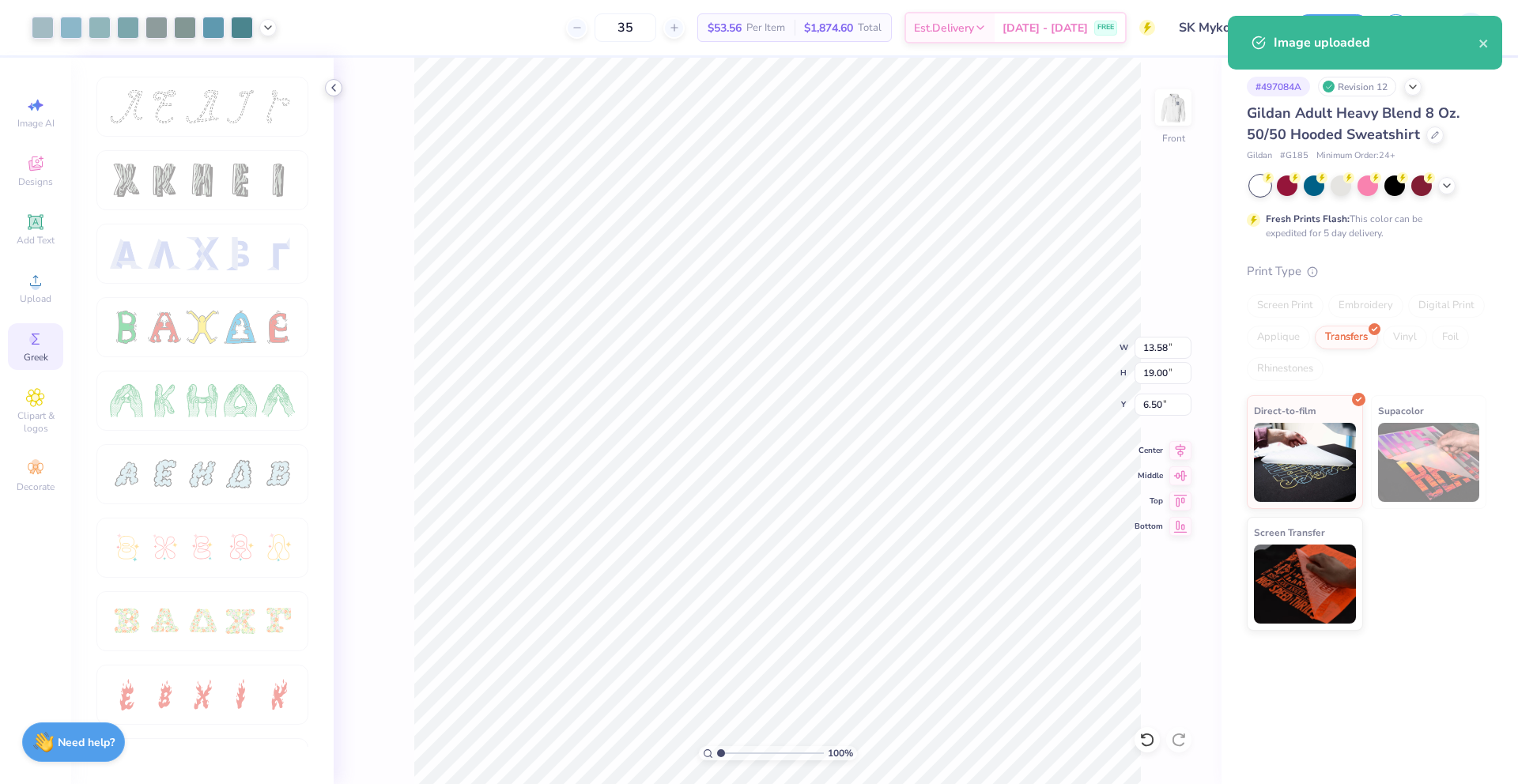
click at [332, 93] on icon at bounding box center [334, 87] width 13 height 13
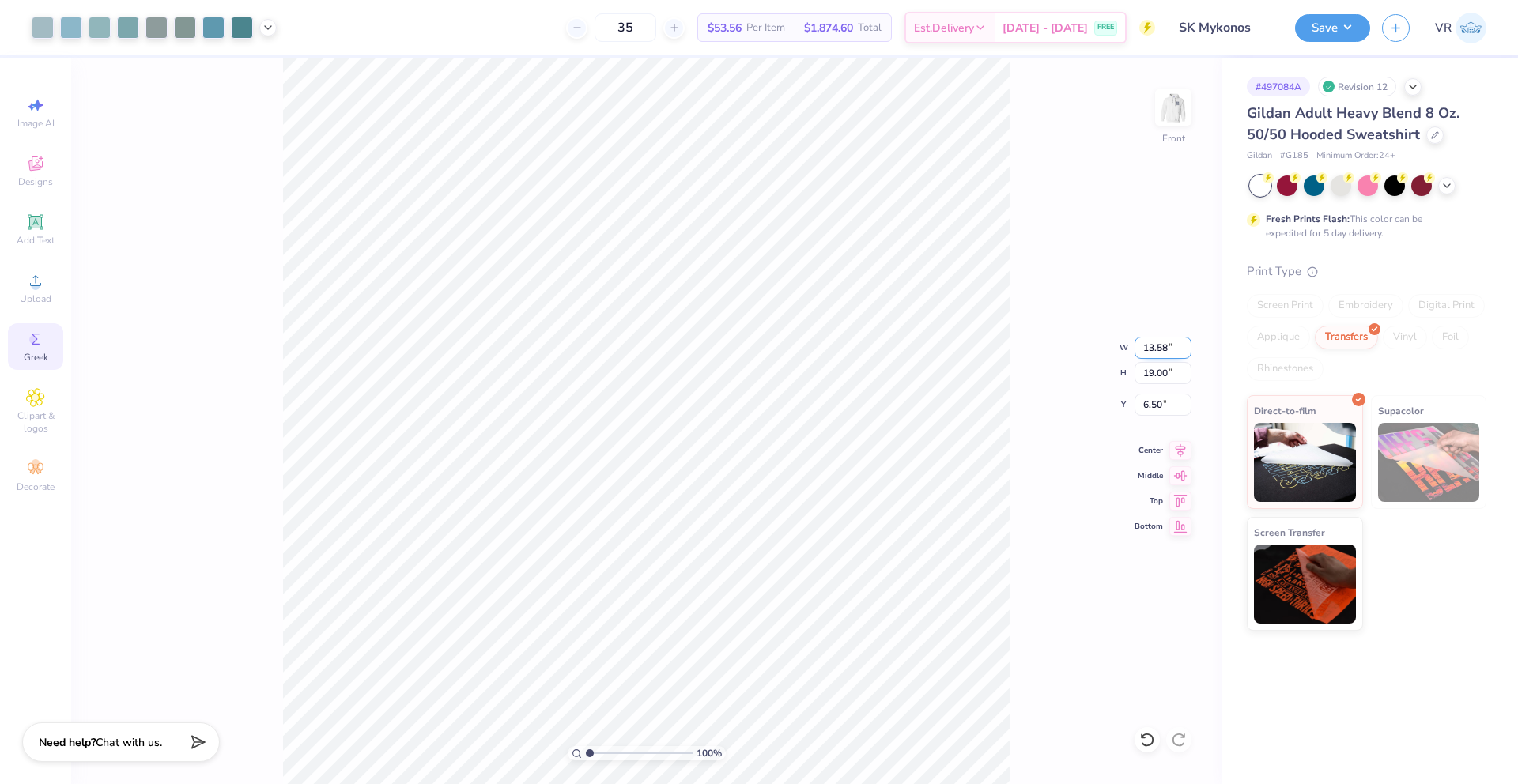
click at [1155, 348] on input "13.58" at bounding box center [1163, 347] width 57 height 23
type input "11.00"
type input "15.39"
click at [1147, 407] on input "8.31" at bounding box center [1163, 404] width 57 height 23
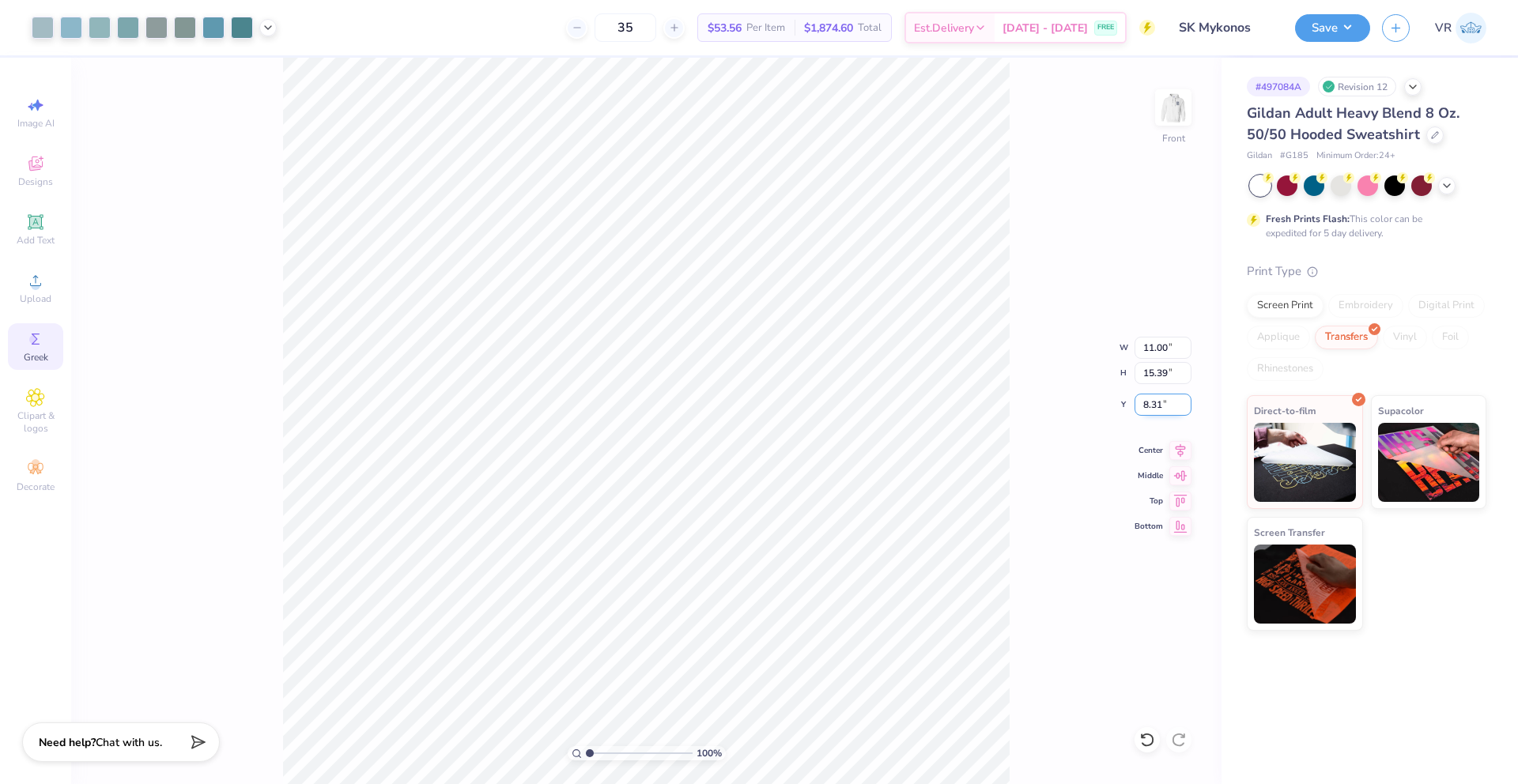
click at [1147, 407] on input "8.31" at bounding box center [1163, 404] width 57 height 23
type input "6.00"
click at [1151, 350] on input "11.00" at bounding box center [1163, 347] width 57 height 23
type input "11.21"
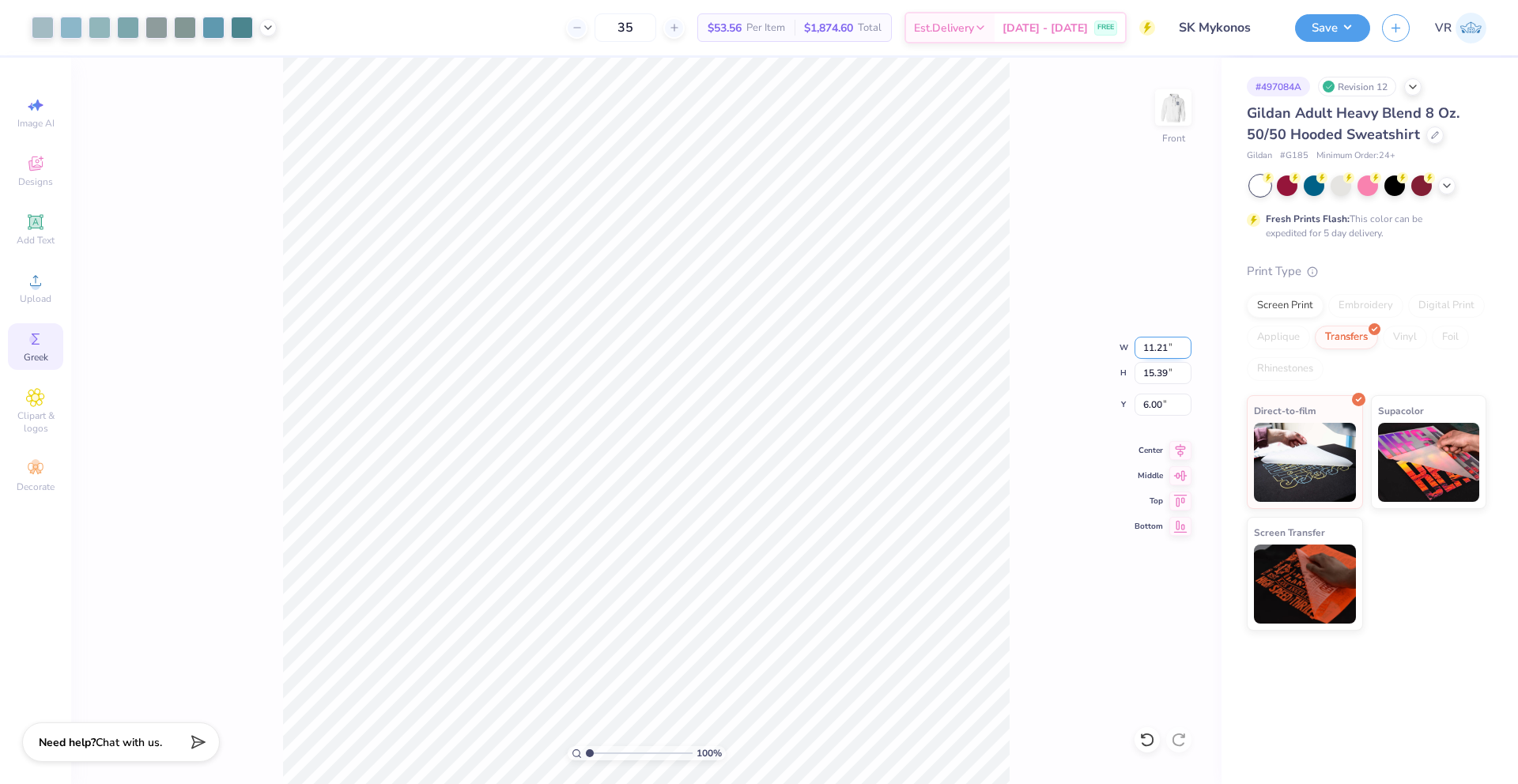
type input "15.68"
click at [1165, 346] on input "11.21" at bounding box center [1163, 347] width 57 height 23
type input "12.00"
type input "16.79"
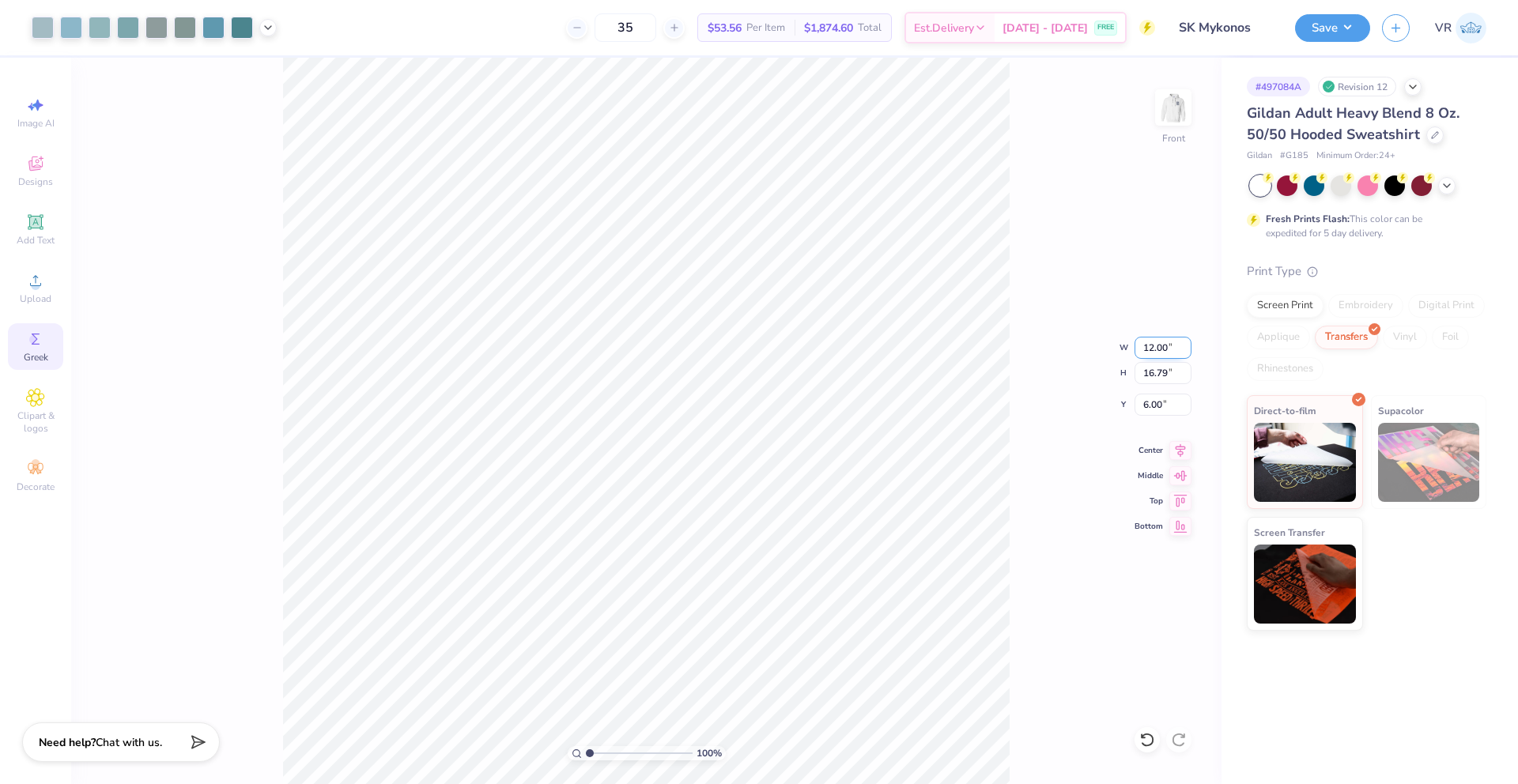
click at [1159, 348] on input "12.00" at bounding box center [1163, 347] width 57 height 23
type input "11.00"
type input "15.39"
type input "6.70"
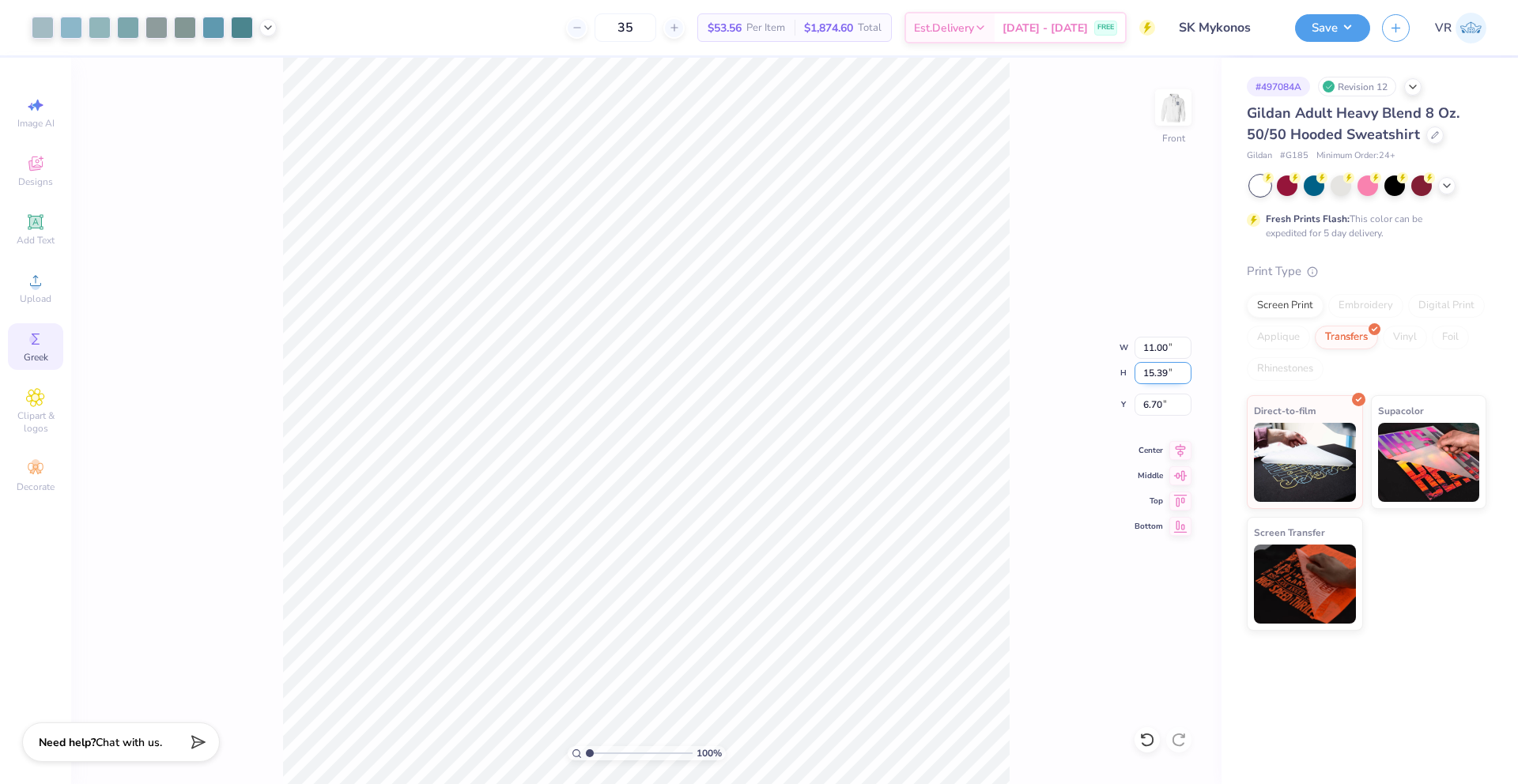
click at [1152, 374] on input "15.39" at bounding box center [1163, 373] width 57 height 23
type input "10.5"
type input "7.51"
type input "10.50"
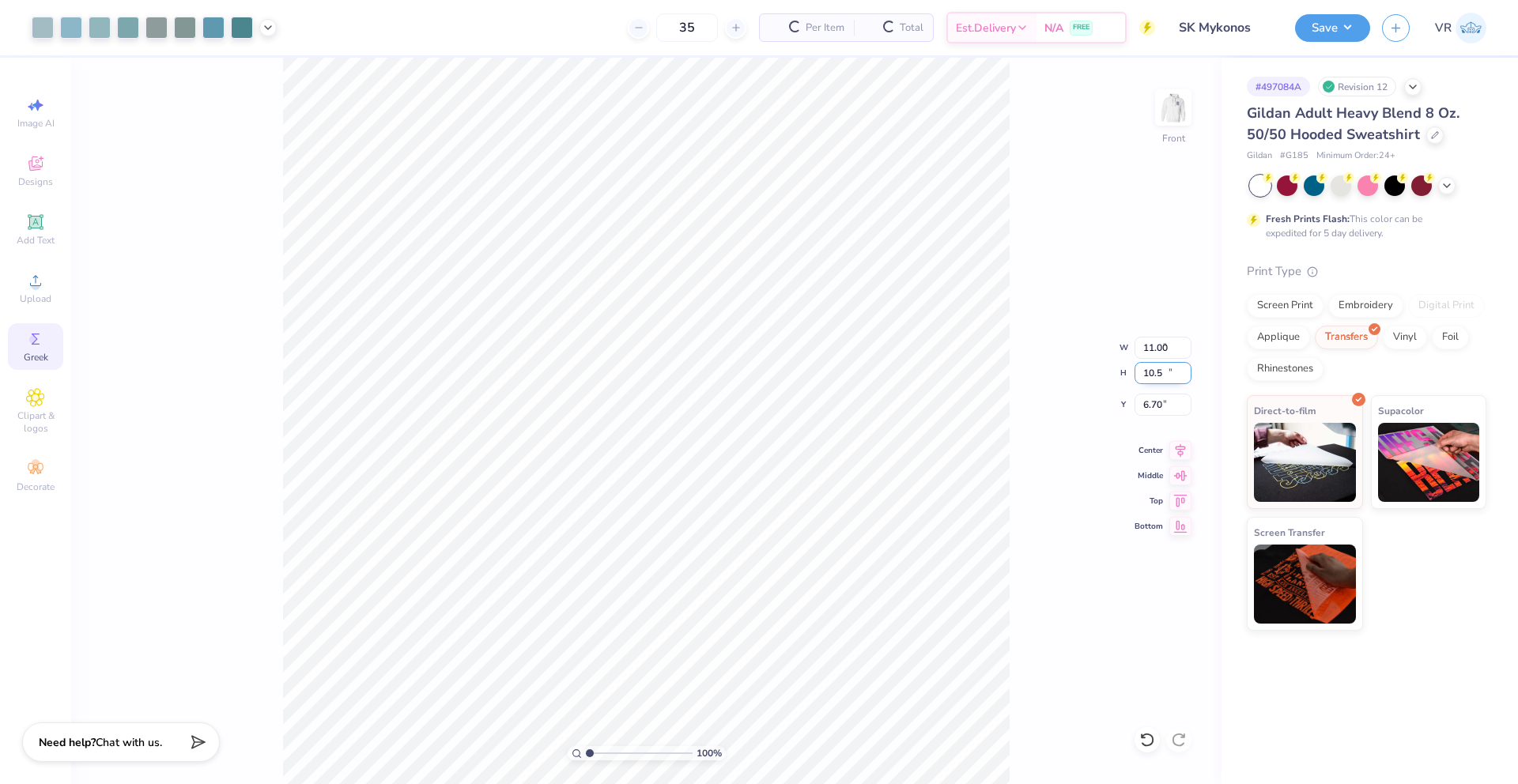
type input "9.14"
click at [1150, 740] on icon at bounding box center [1147, 740] width 16 height 16
type input "11.00"
type input "15.39"
type input "6.70"
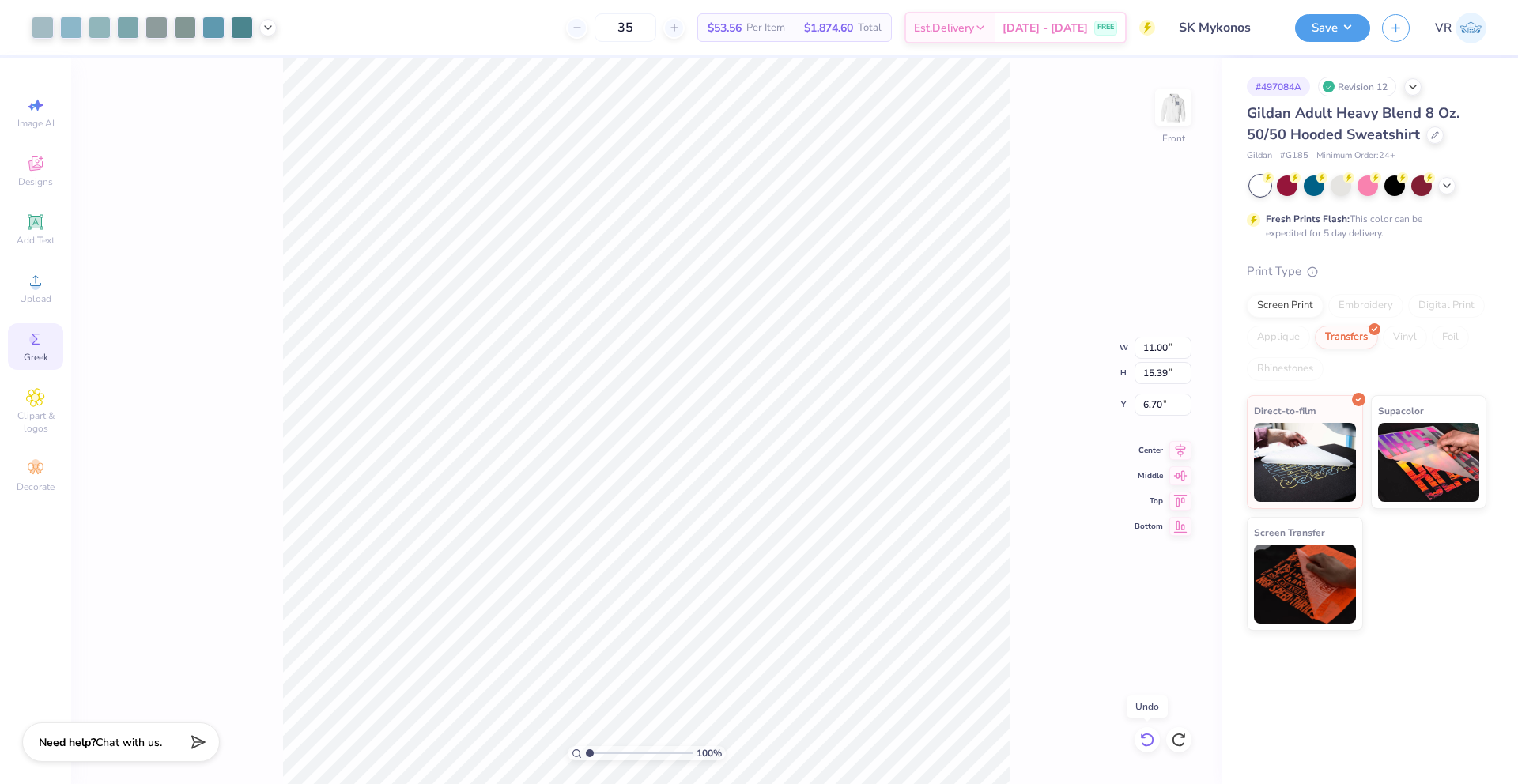
click at [1149, 740] on icon at bounding box center [1147, 740] width 16 height 16
type input "12.00"
type input "16.79"
type input "6.00"
click at [1142, 738] on icon at bounding box center [1143, 736] width 3 height 3
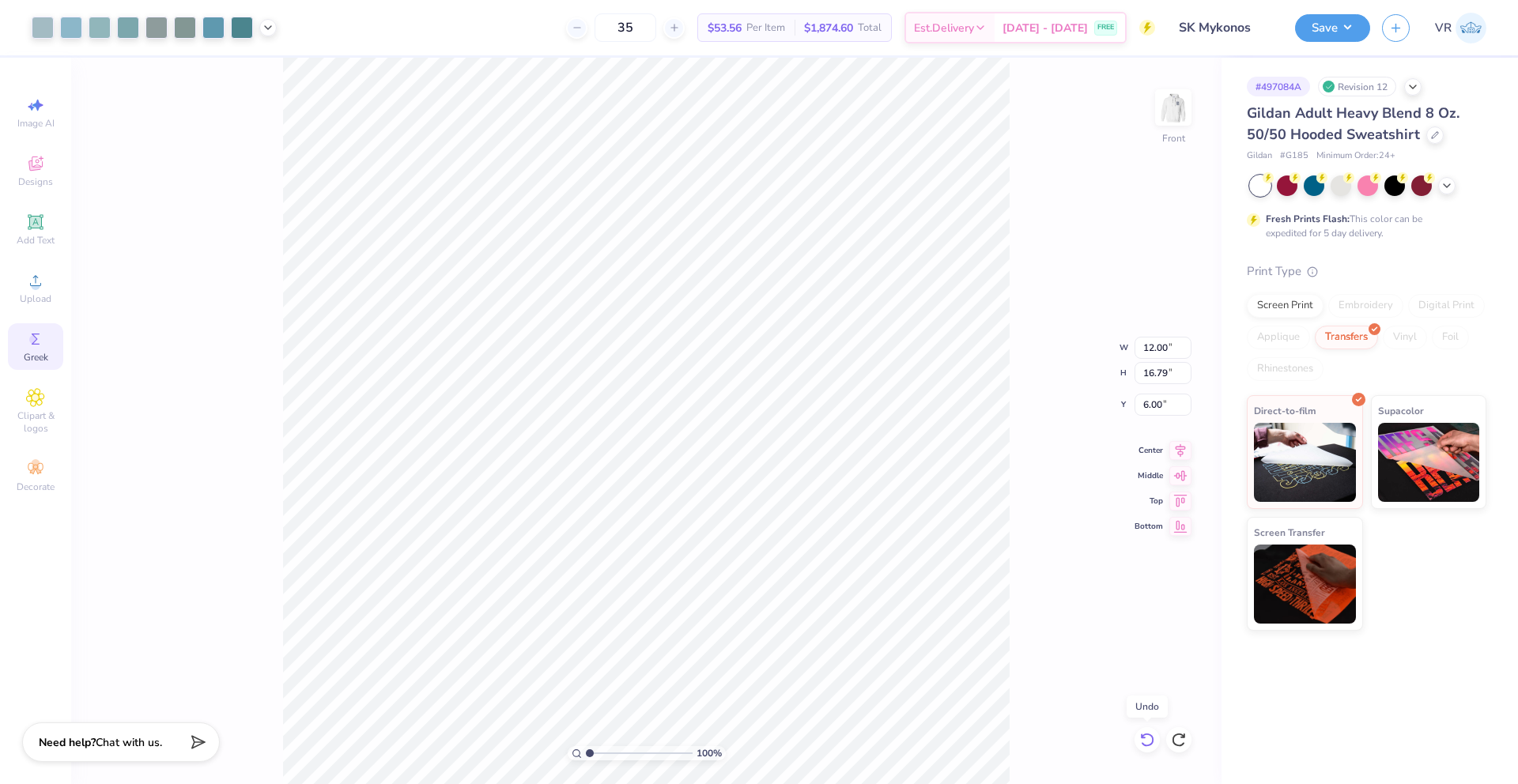
type input "11.21"
click at [1152, 370] on input "15.68" at bounding box center [1163, 373] width 57 height 23
type input "19"
type input "13.58"
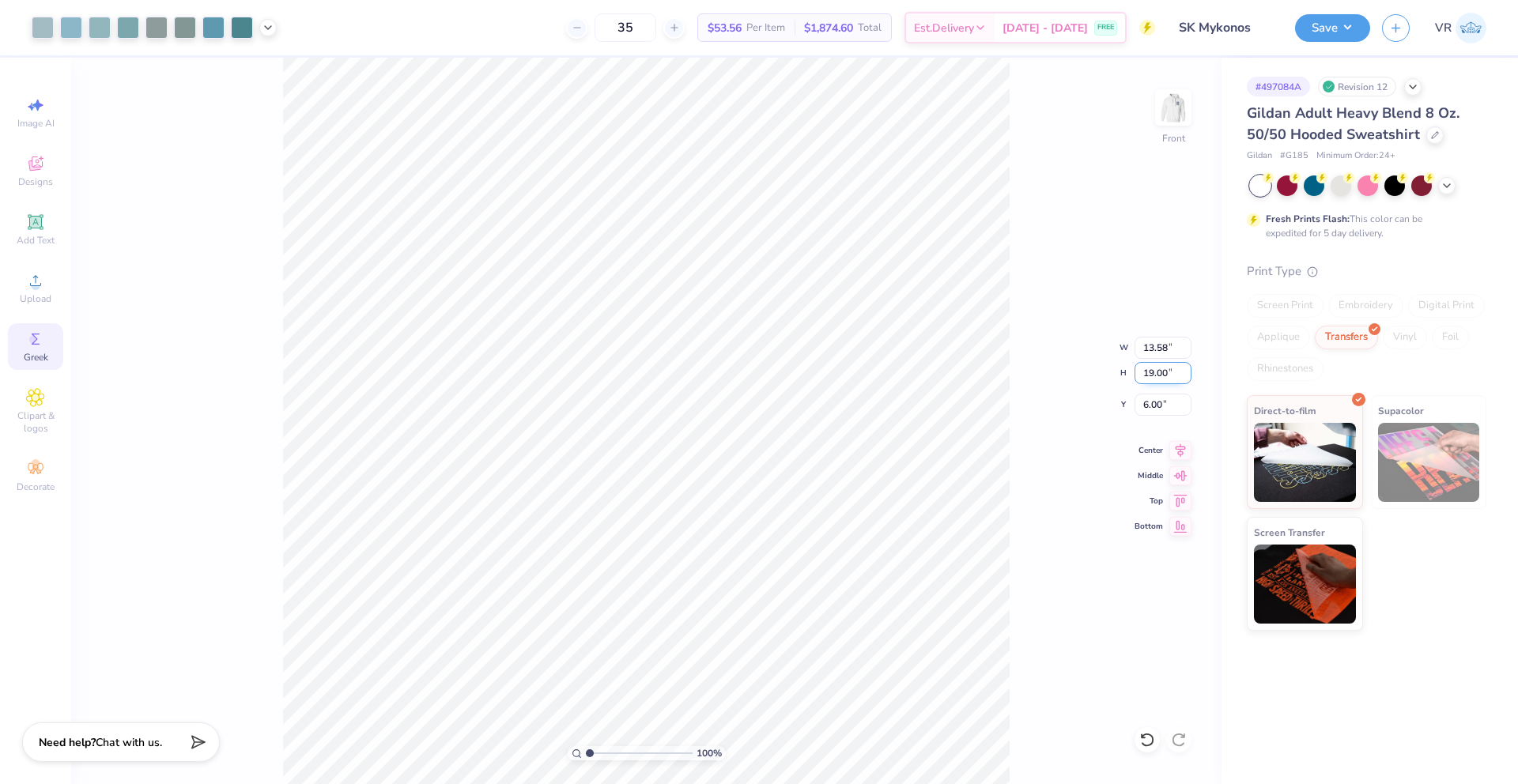
click at [1153, 373] on input "19.00" at bounding box center [1163, 373] width 57 height 23
type input "15"
type input "10.72"
type input "15.00"
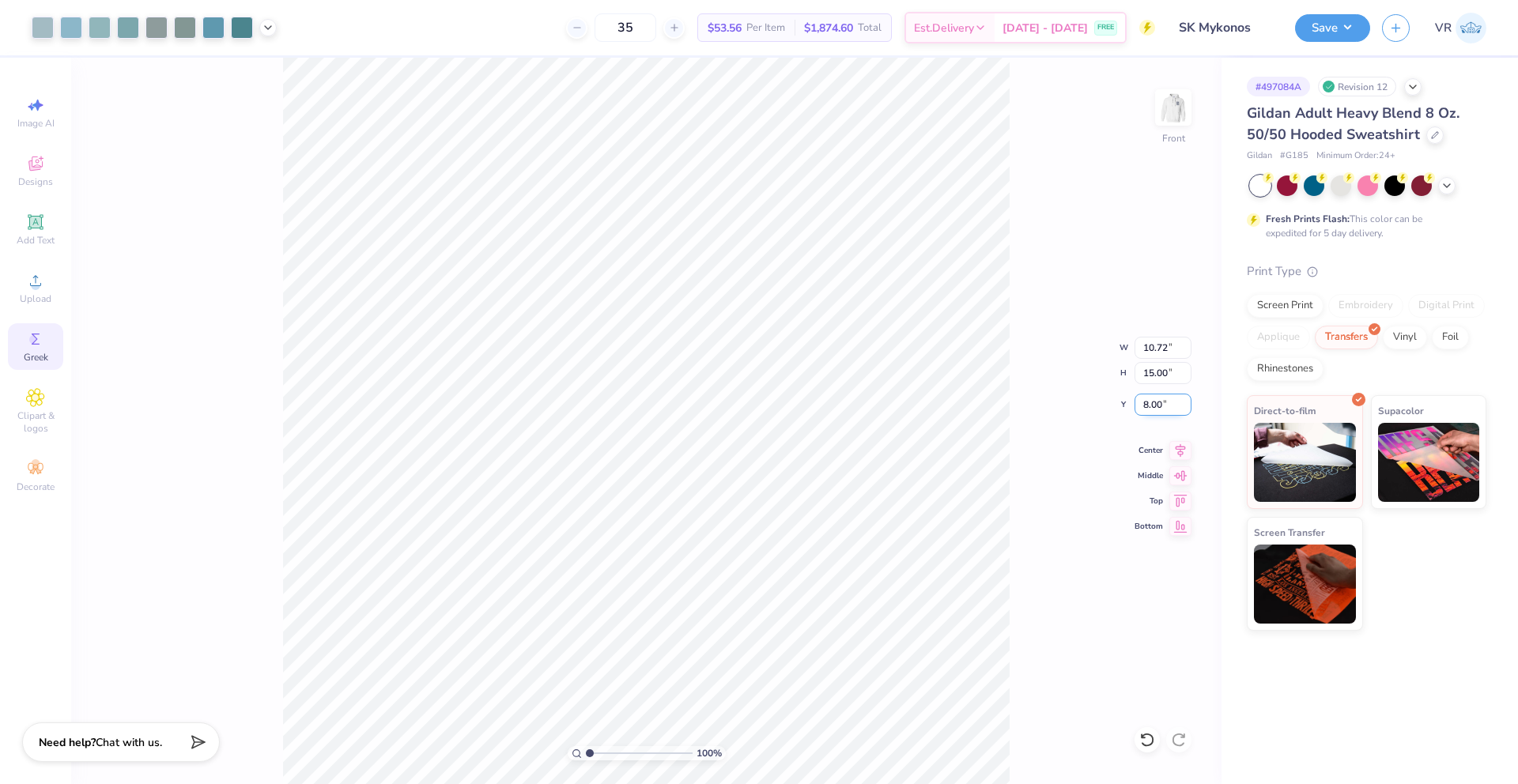
click at [1155, 405] on input "8.00" at bounding box center [1163, 404] width 57 height 23
type input "6.00"
click at [1149, 374] on input "15.00" at bounding box center [1163, 373] width 57 height 23
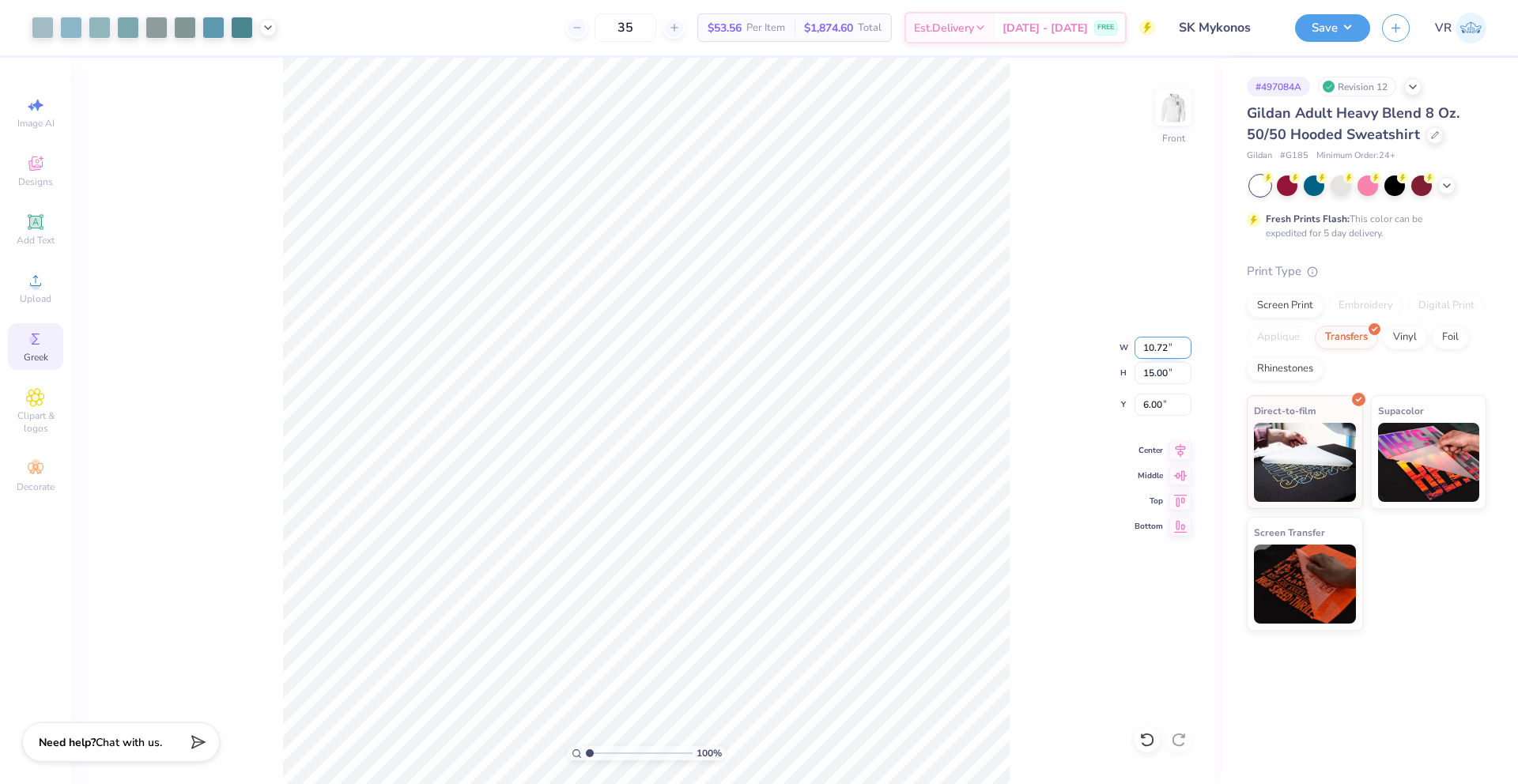
click at [1155, 348] on input "10.72" at bounding box center [1163, 347] width 57 height 23
type input "11.21"
type input "15.68"
click at [1151, 407] on input "6.00" at bounding box center [1163, 404] width 57 height 23
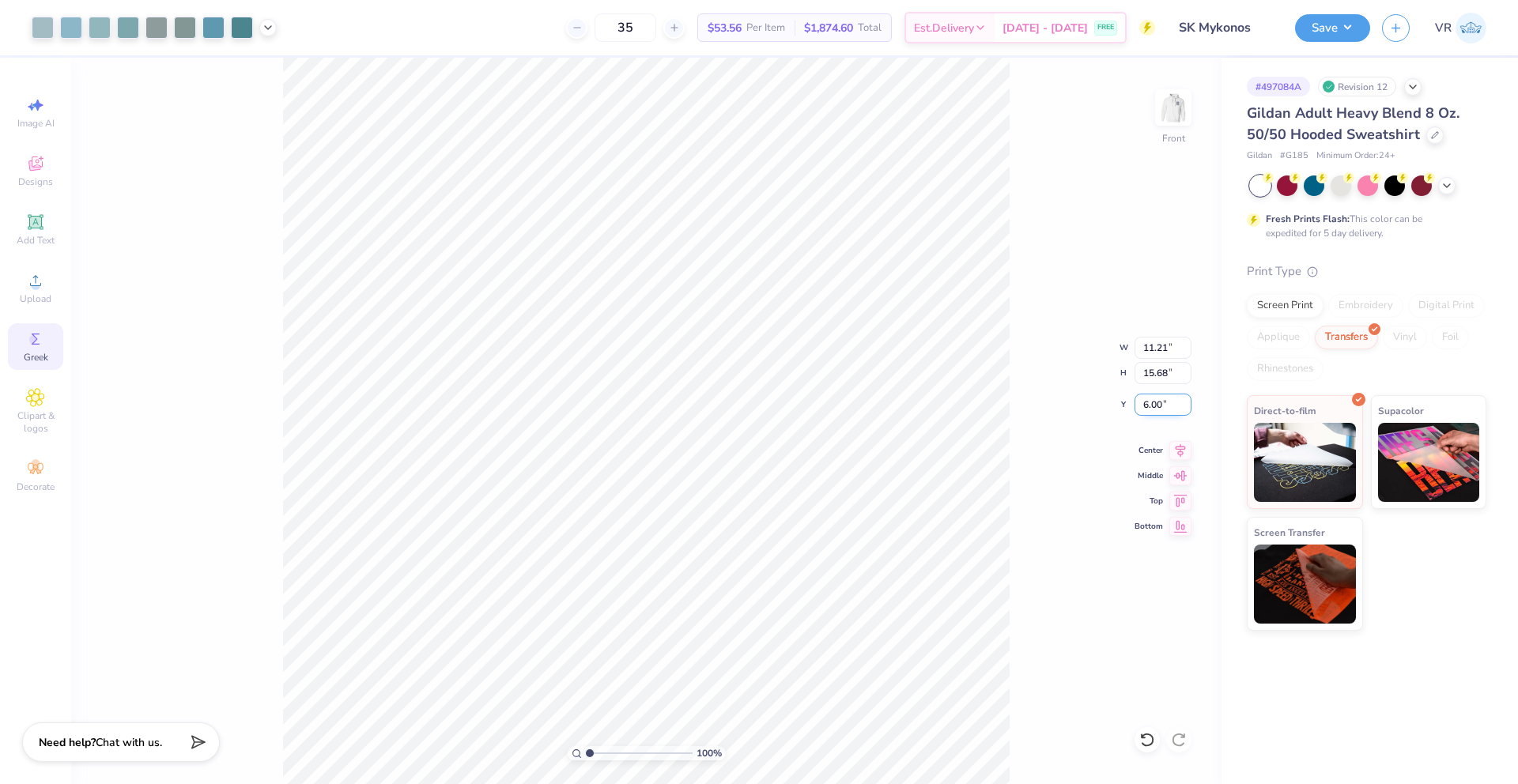
click at [1151, 407] on input "6.00" at bounding box center [1163, 404] width 57 height 23
type input "6"
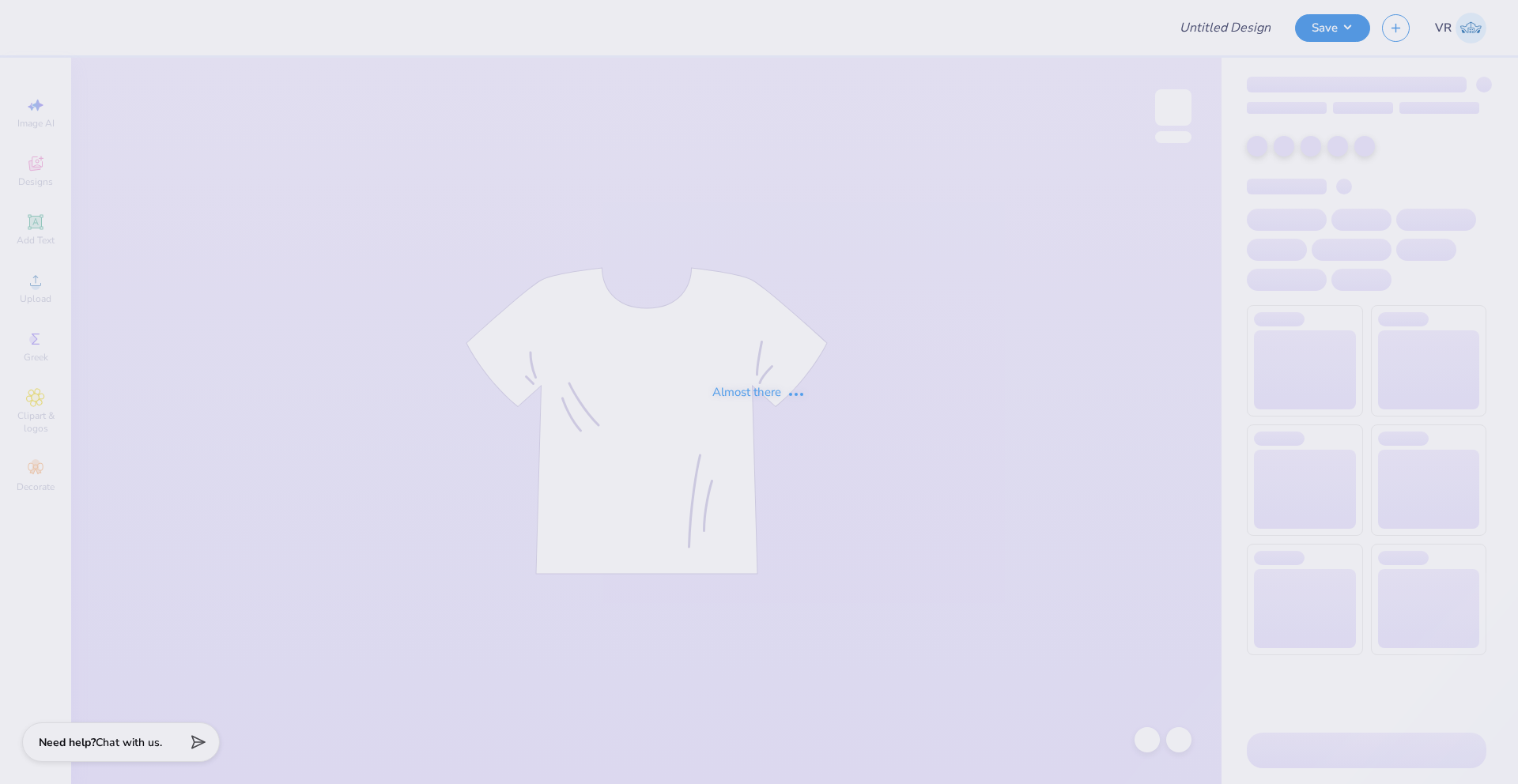
type input "GPHI PP LU"
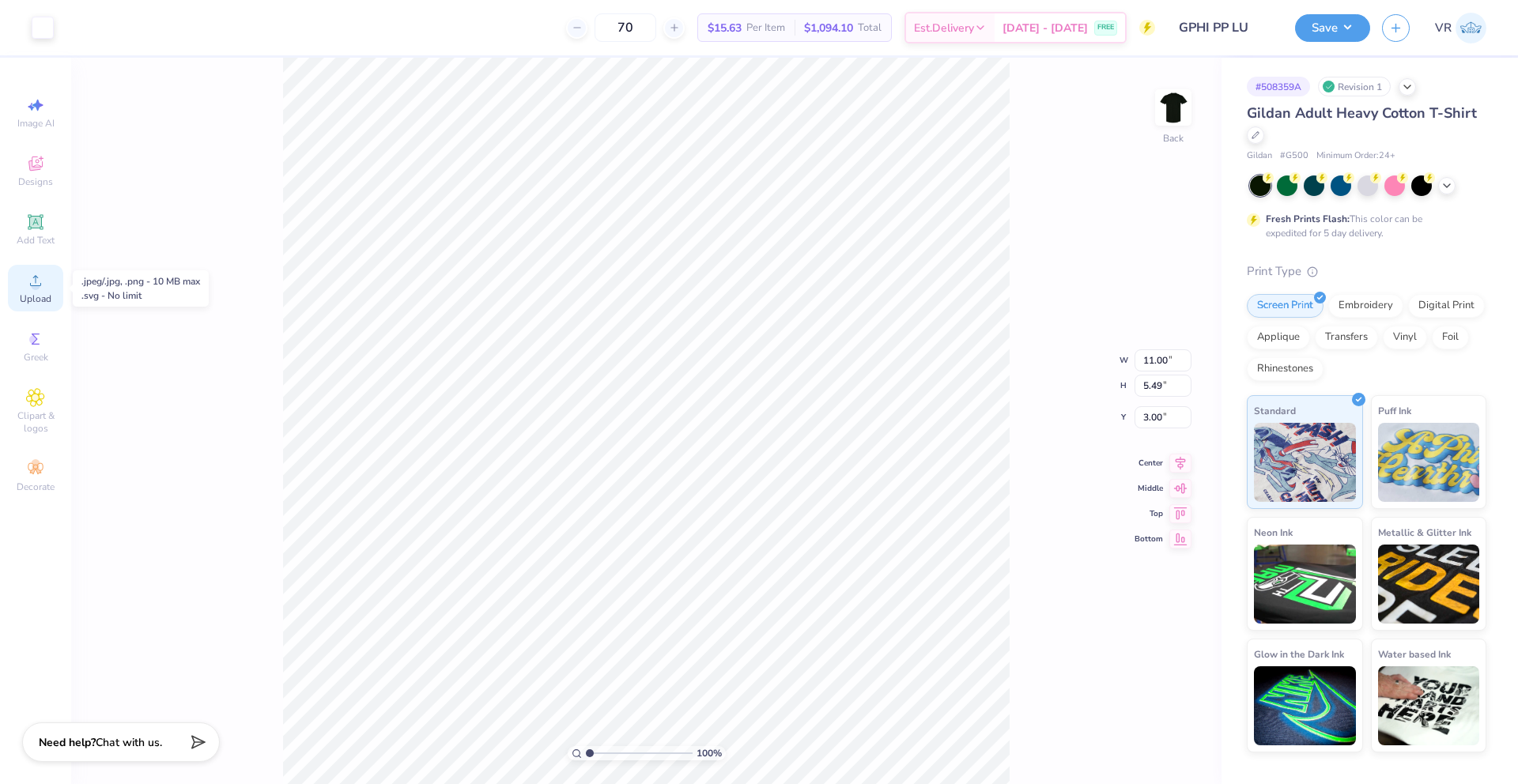
click at [36, 271] on icon at bounding box center [35, 280] width 19 height 19
click at [44, 300] on span "Upload" at bounding box center [35, 298] width 31 height 13
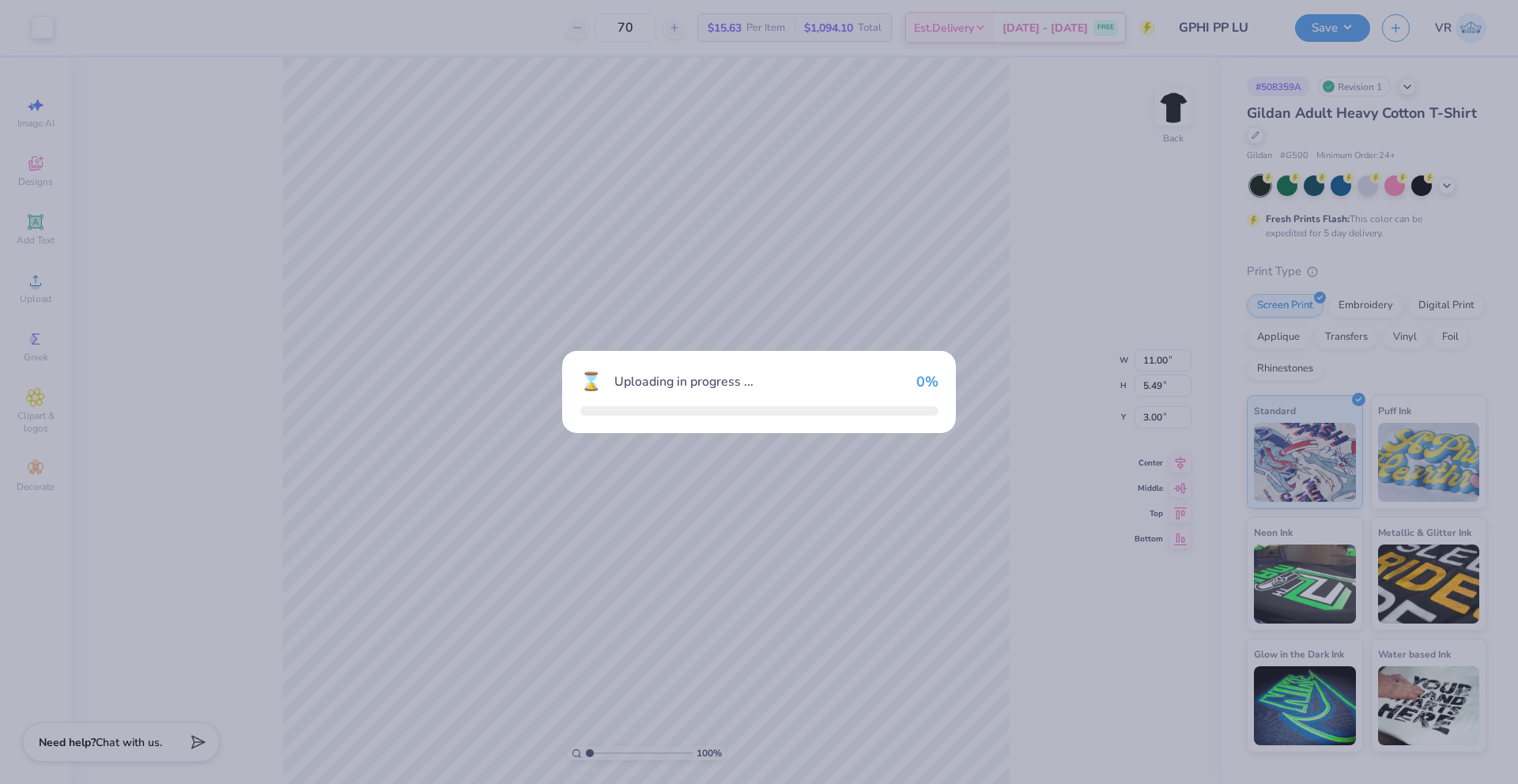
type input "15.00"
type input "7.47"
type input "9.51"
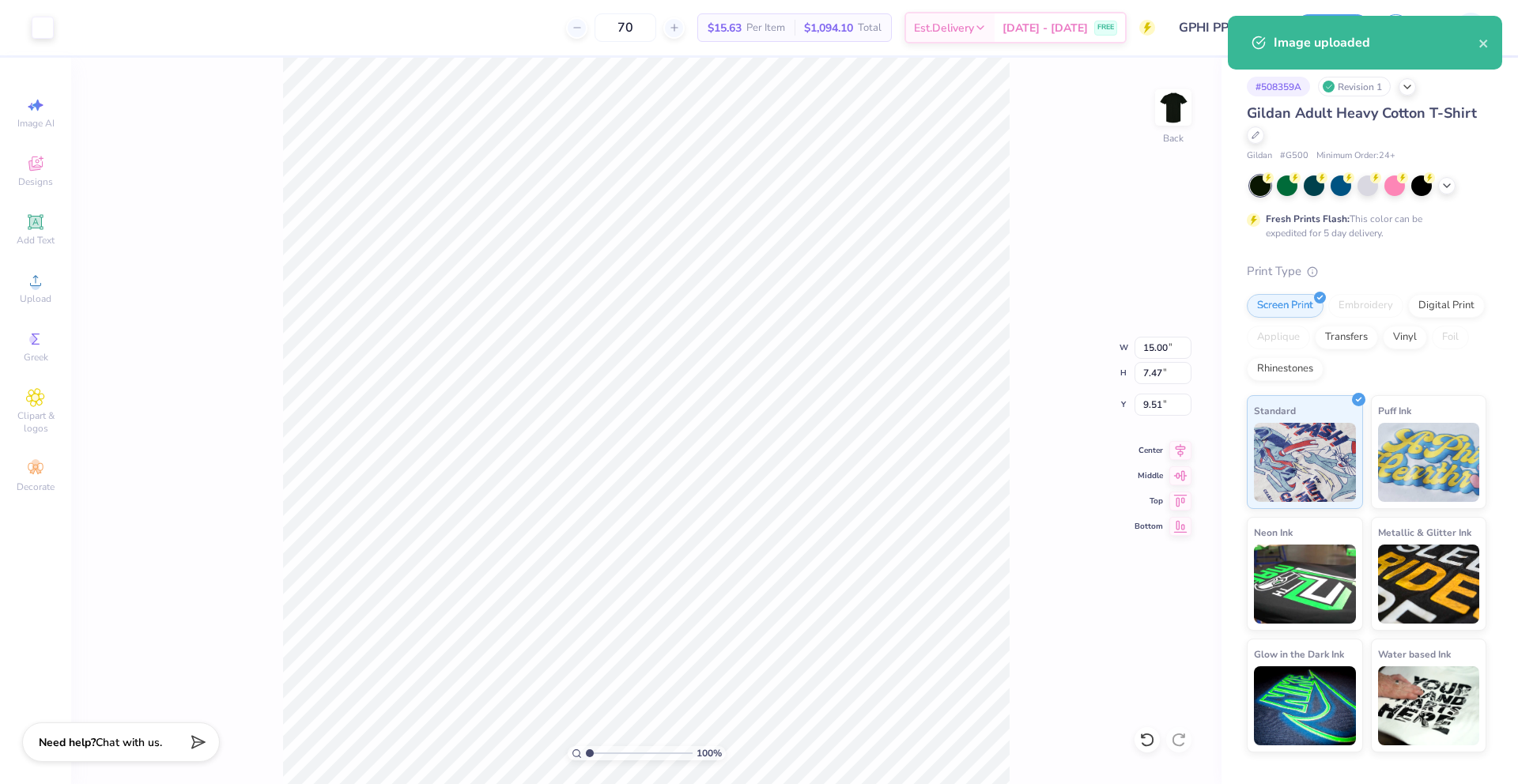
type input "11.00"
type input "5.49"
type input "3.00"
type input "15.00"
type input "7.47"
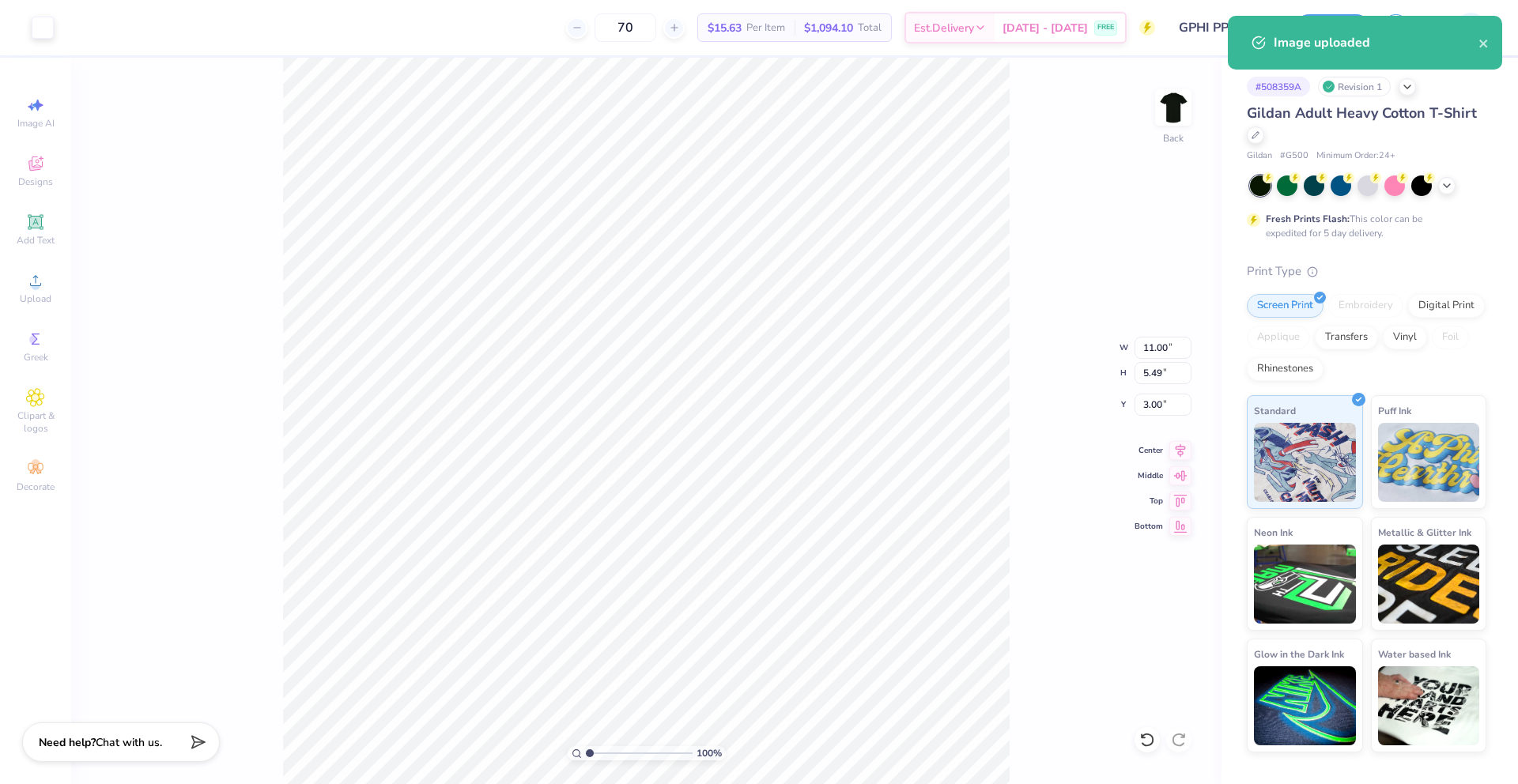
type input "9.51"
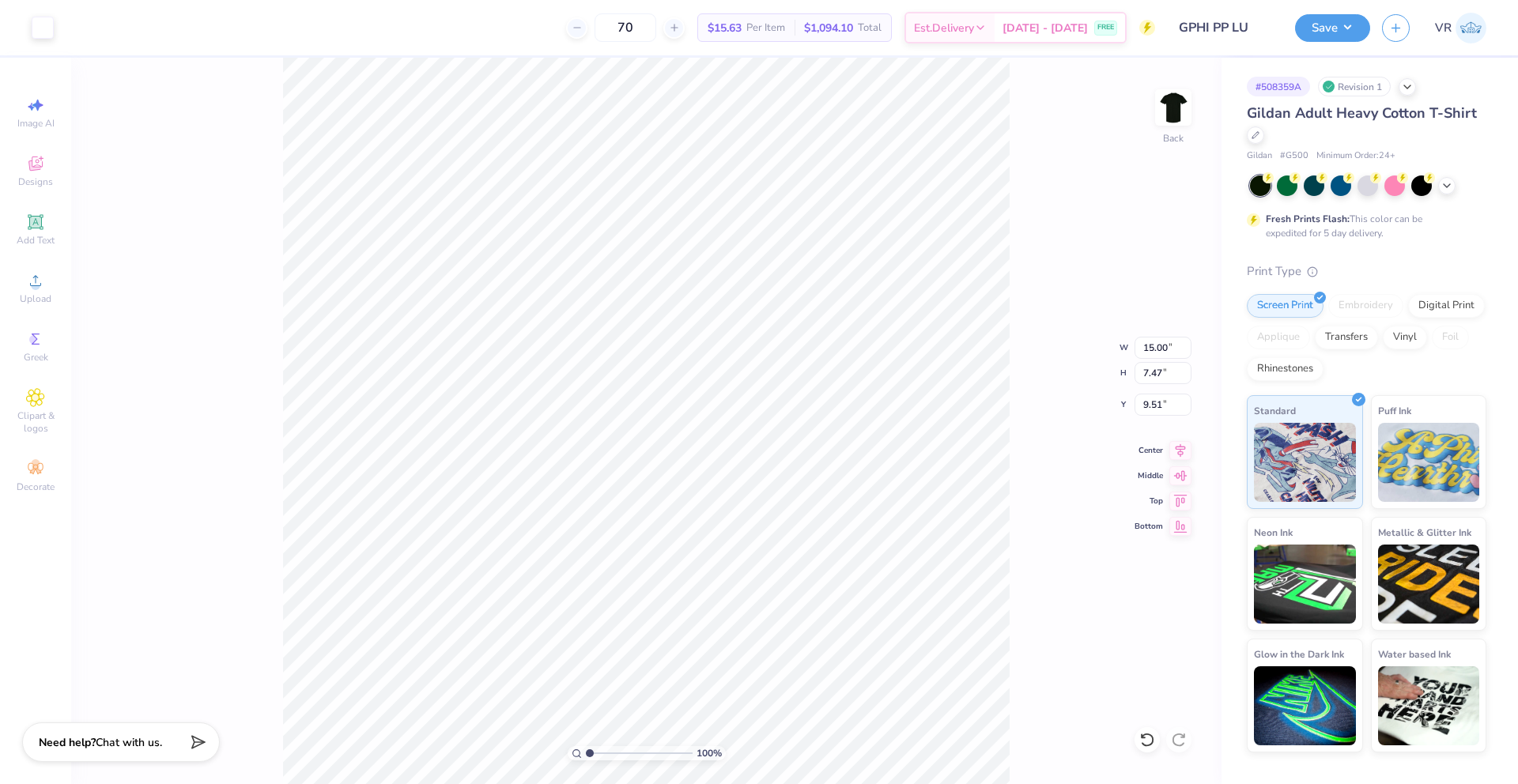
type input "11.00"
type input "5.49"
type input "3.00"
click at [1147, 348] on input "15.00" at bounding box center [1163, 347] width 57 height 23
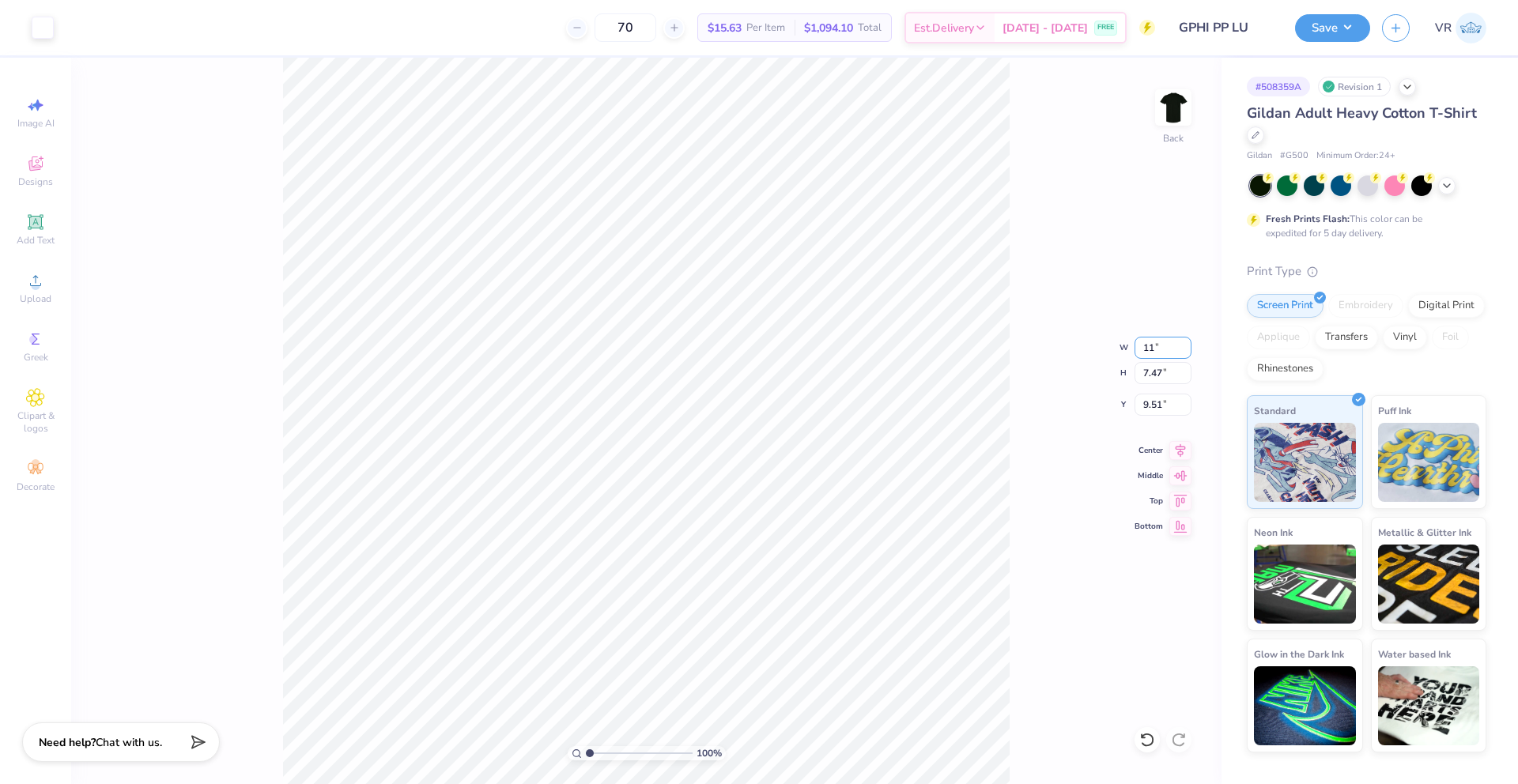
type input "11.00"
type input "5.48"
click at [1152, 408] on input "10.51" at bounding box center [1163, 404] width 57 height 23
type input "3.00"
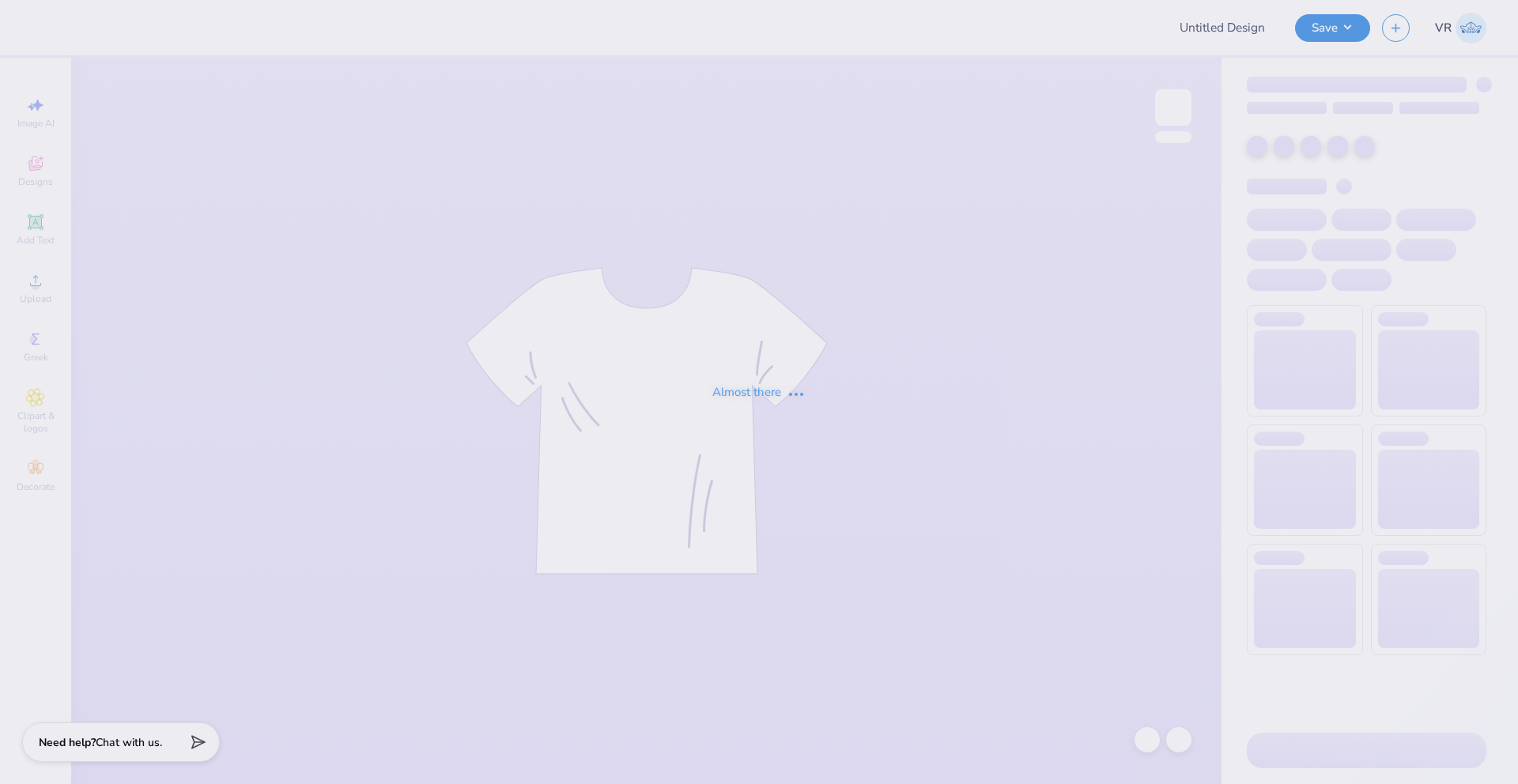
type input "Aepi Jersey"
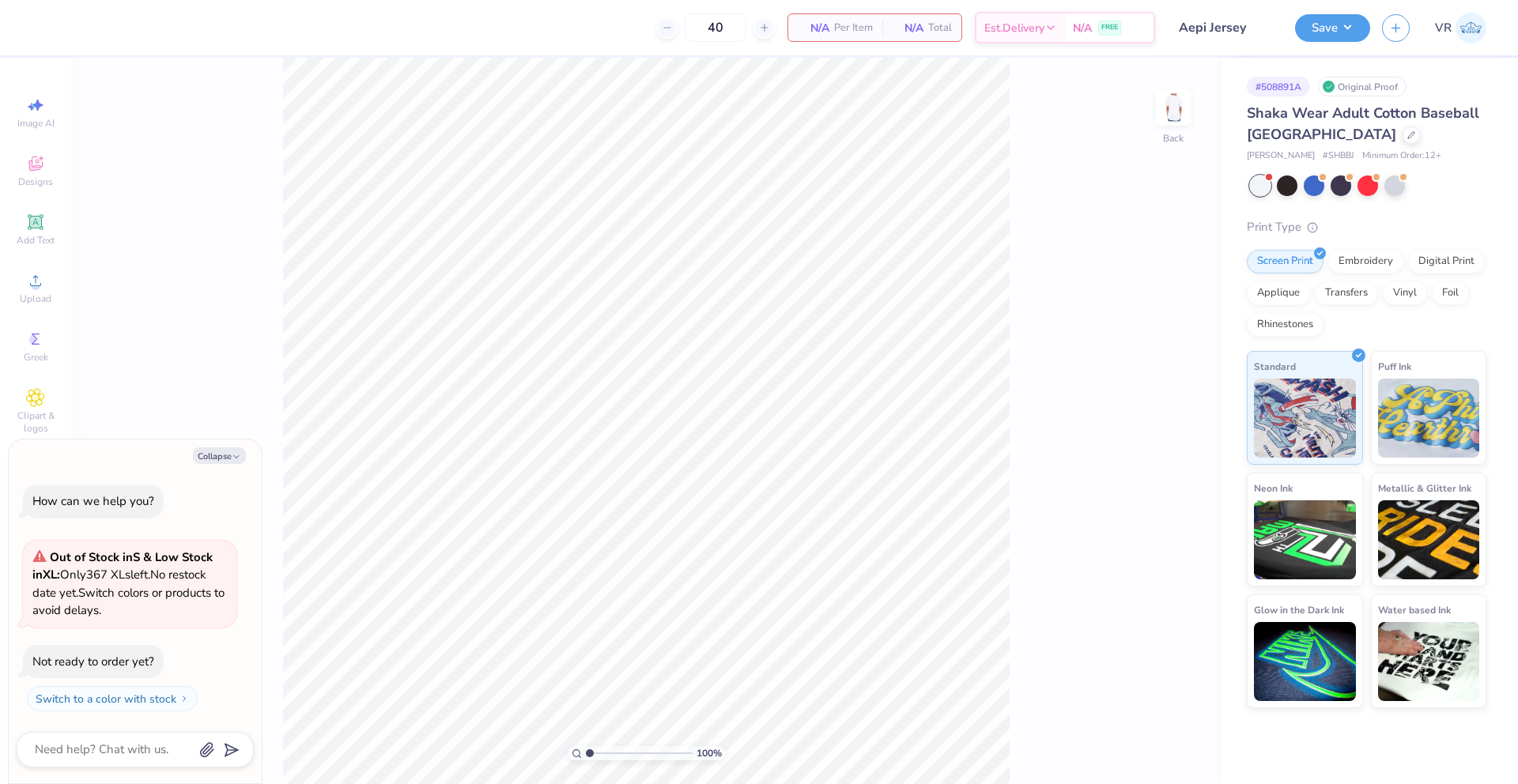
type textarea "x"
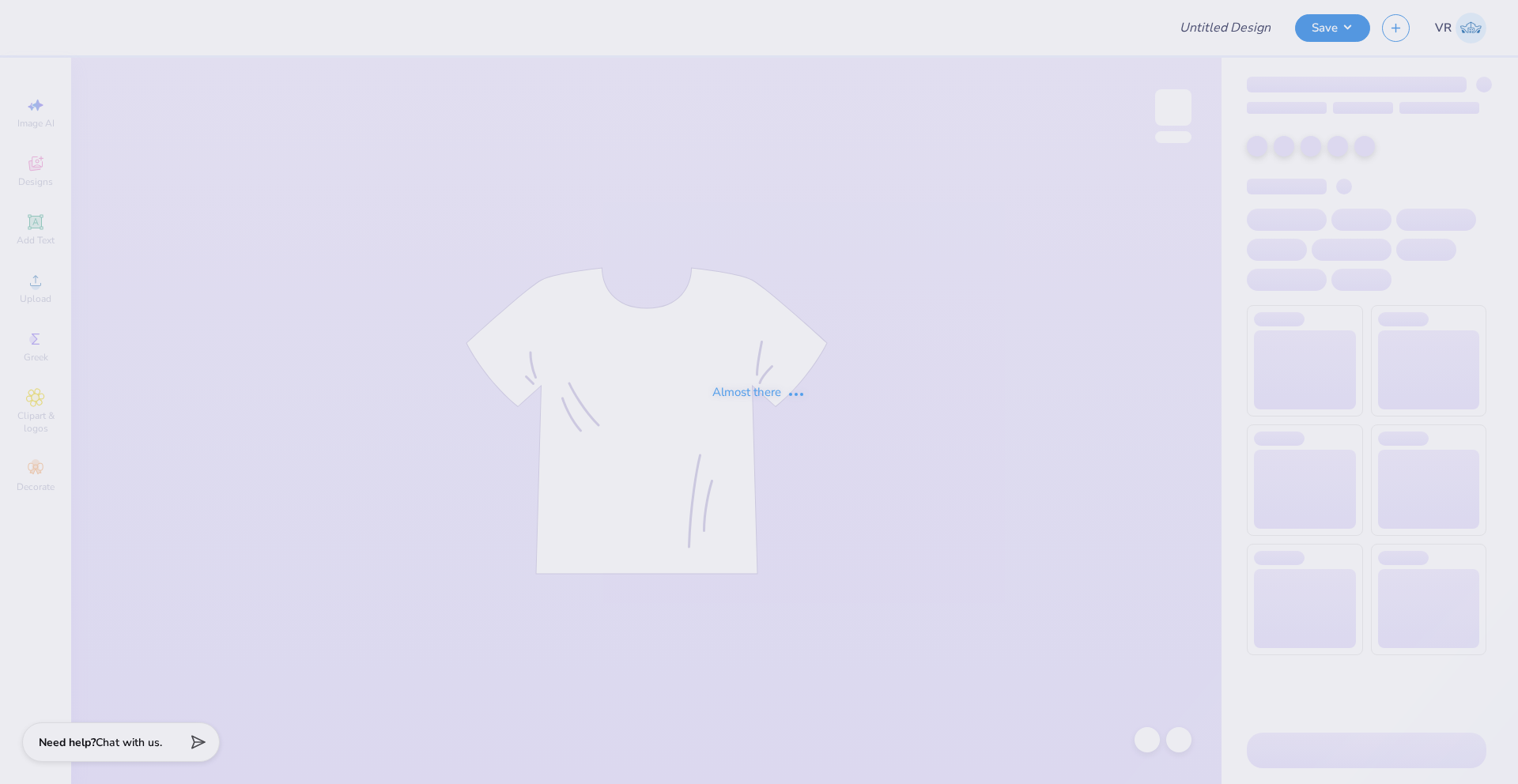
type input "ASIG Rush '25 Shirt"
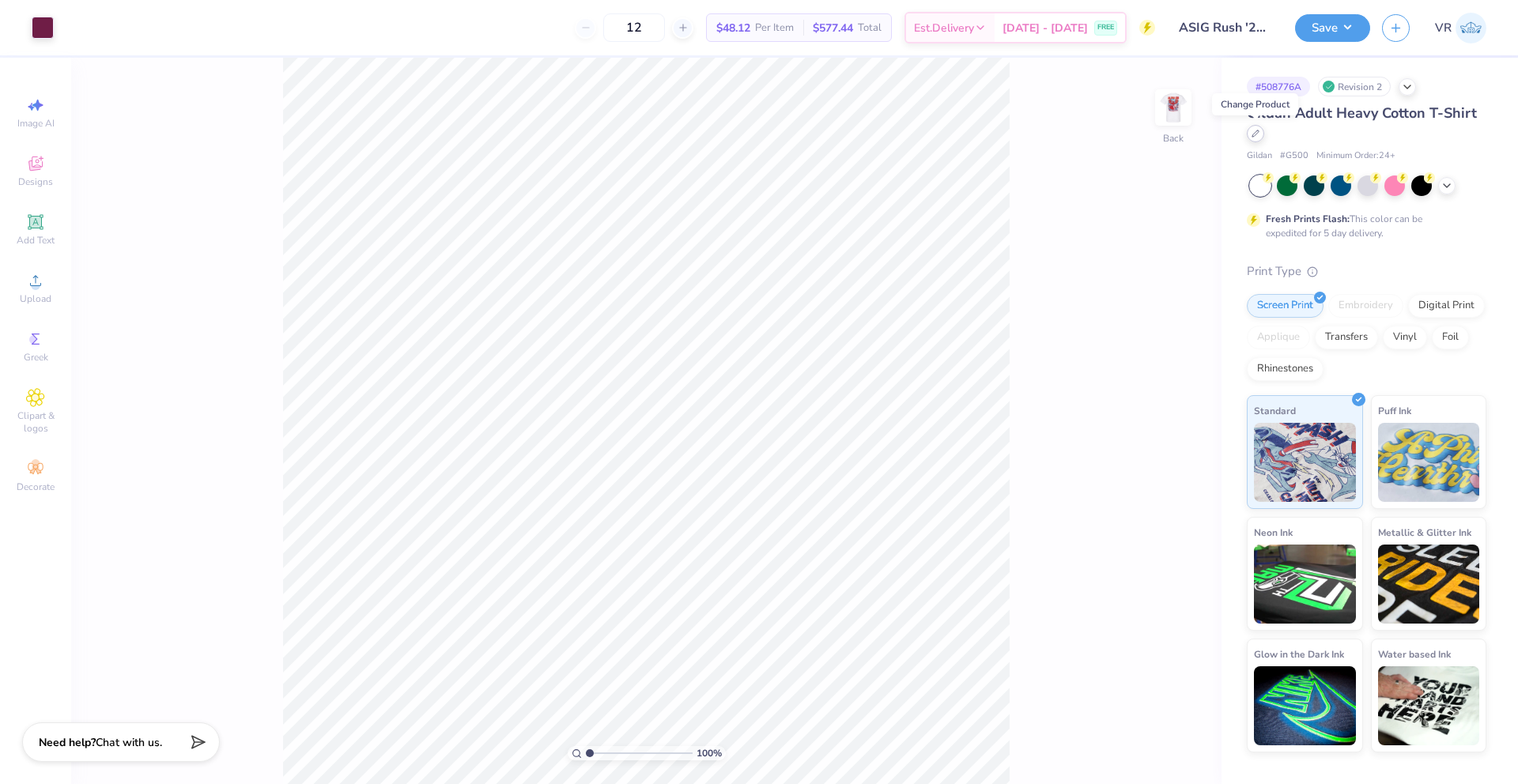
click at [1257, 136] on icon at bounding box center [1256, 133] width 8 height 8
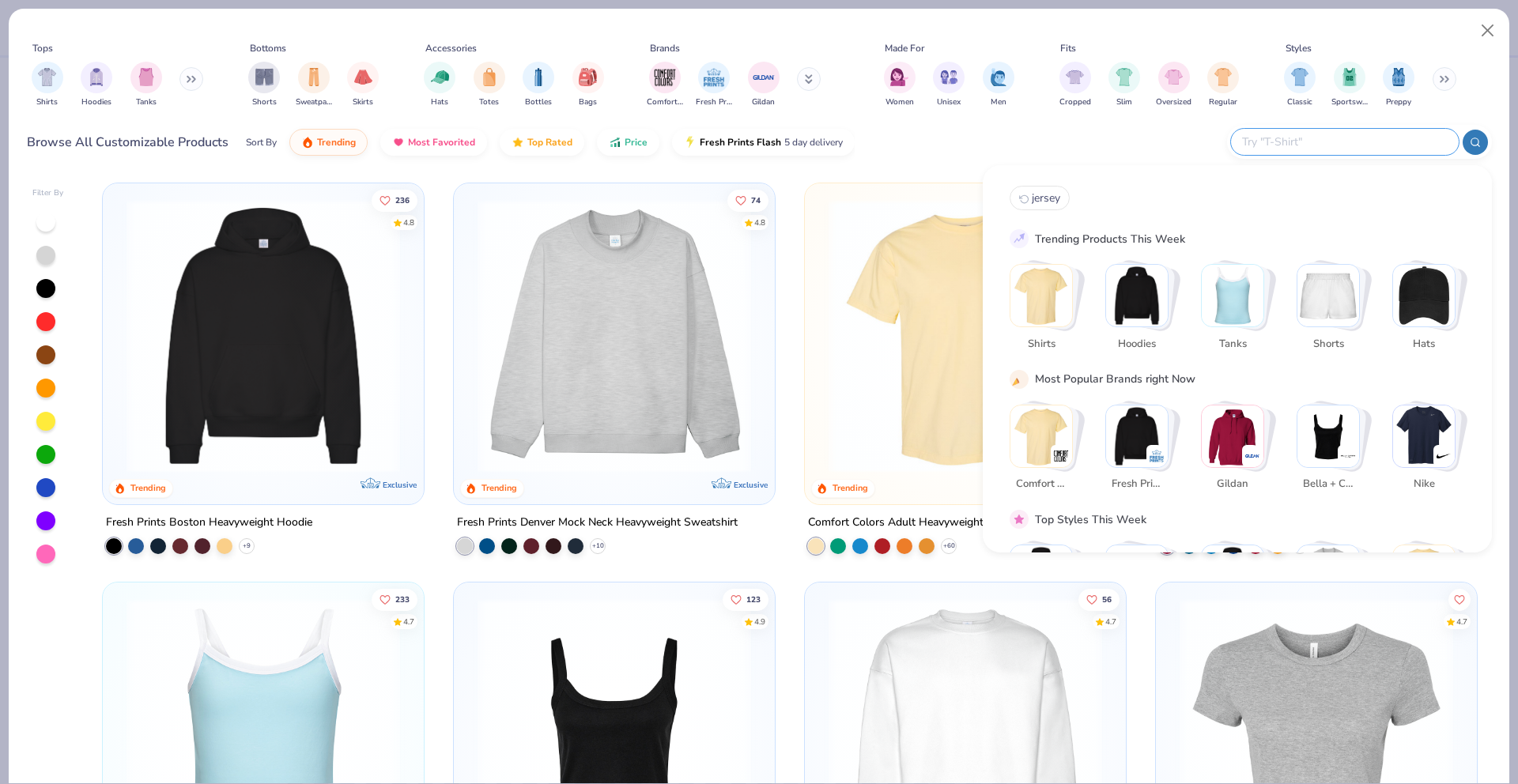
click at [1352, 146] on input "text" at bounding box center [1343, 141] width 207 height 19
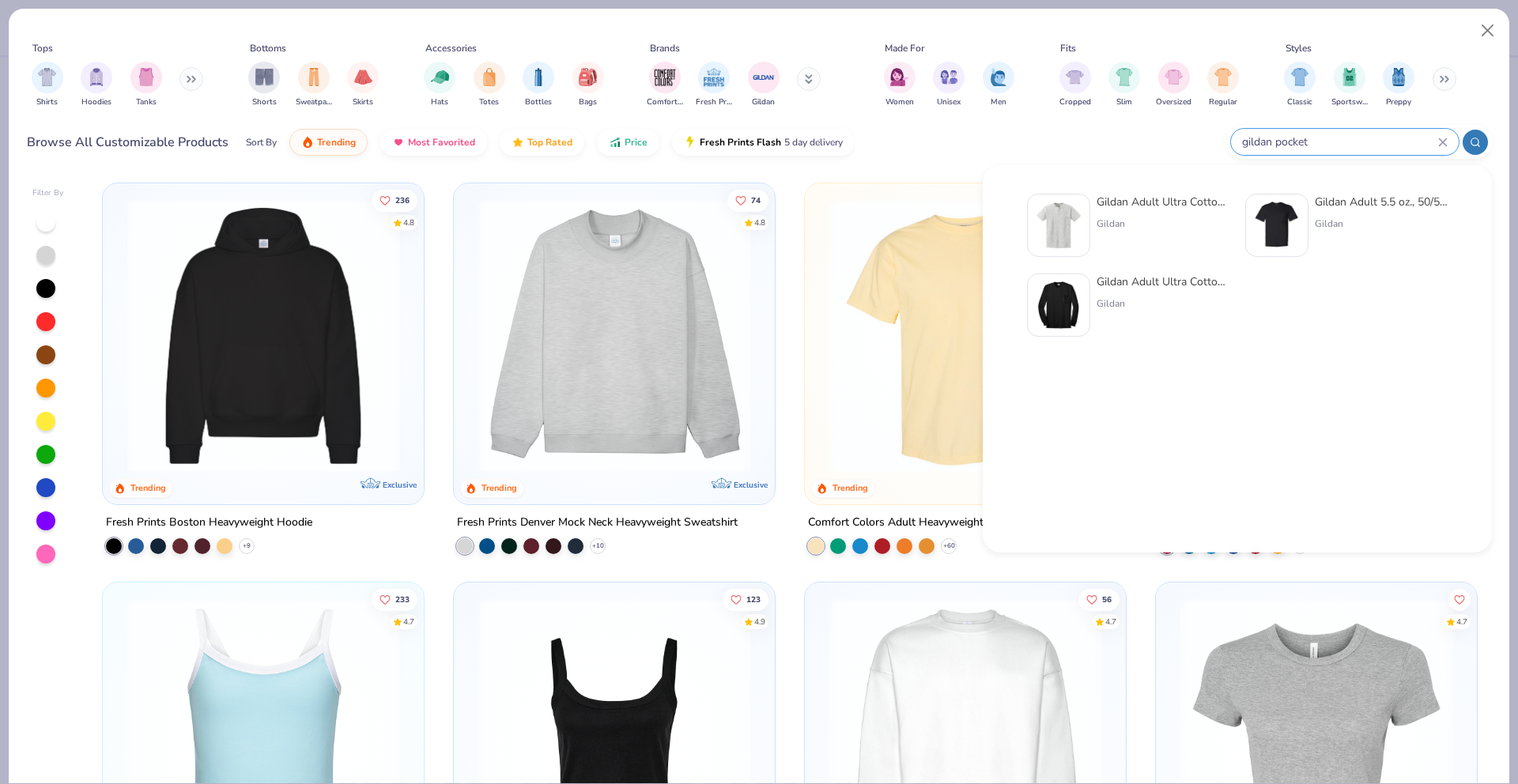
type input "gildan pocket"
